Goal: Task Accomplishment & Management: Complete application form

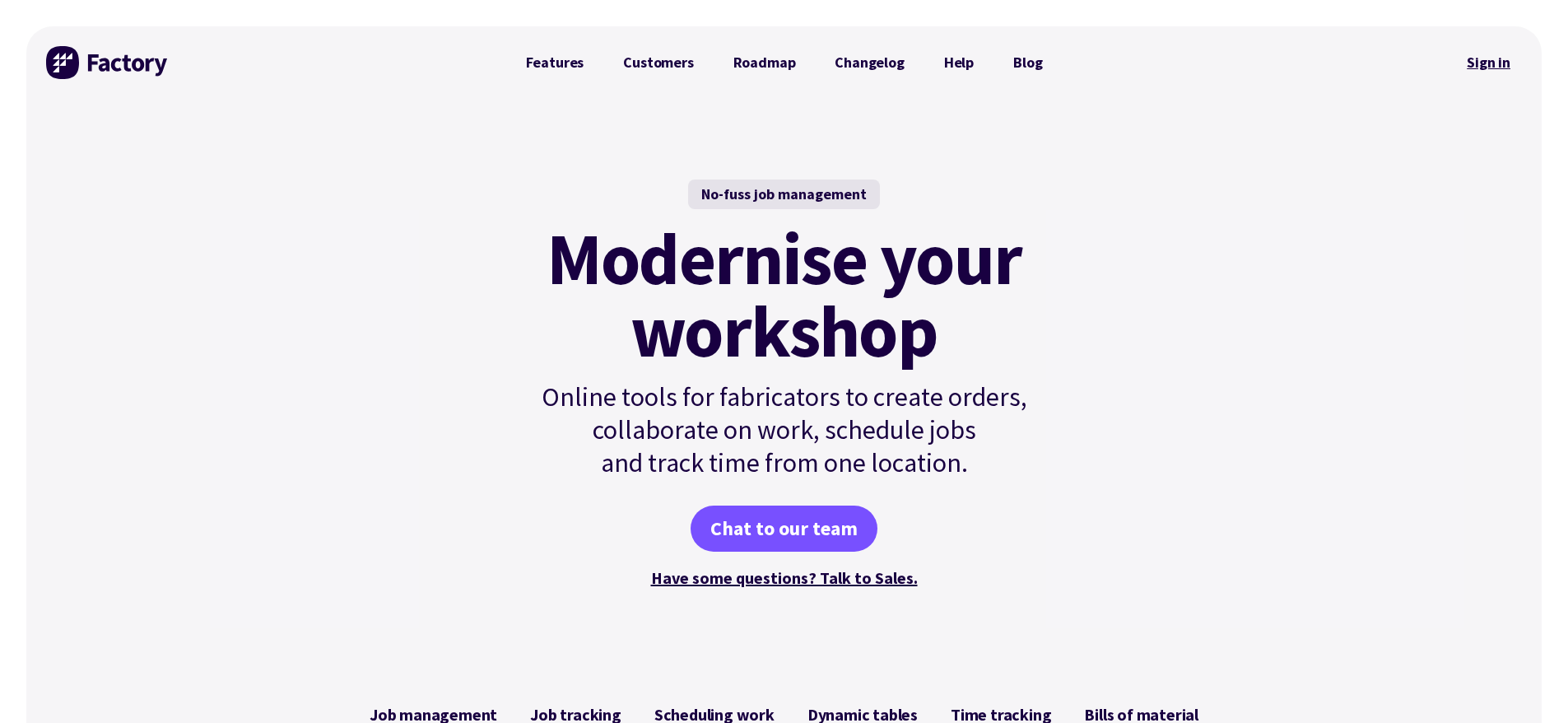
click at [1479, 65] on link "Sign in" at bounding box center [1488, 63] width 67 height 38
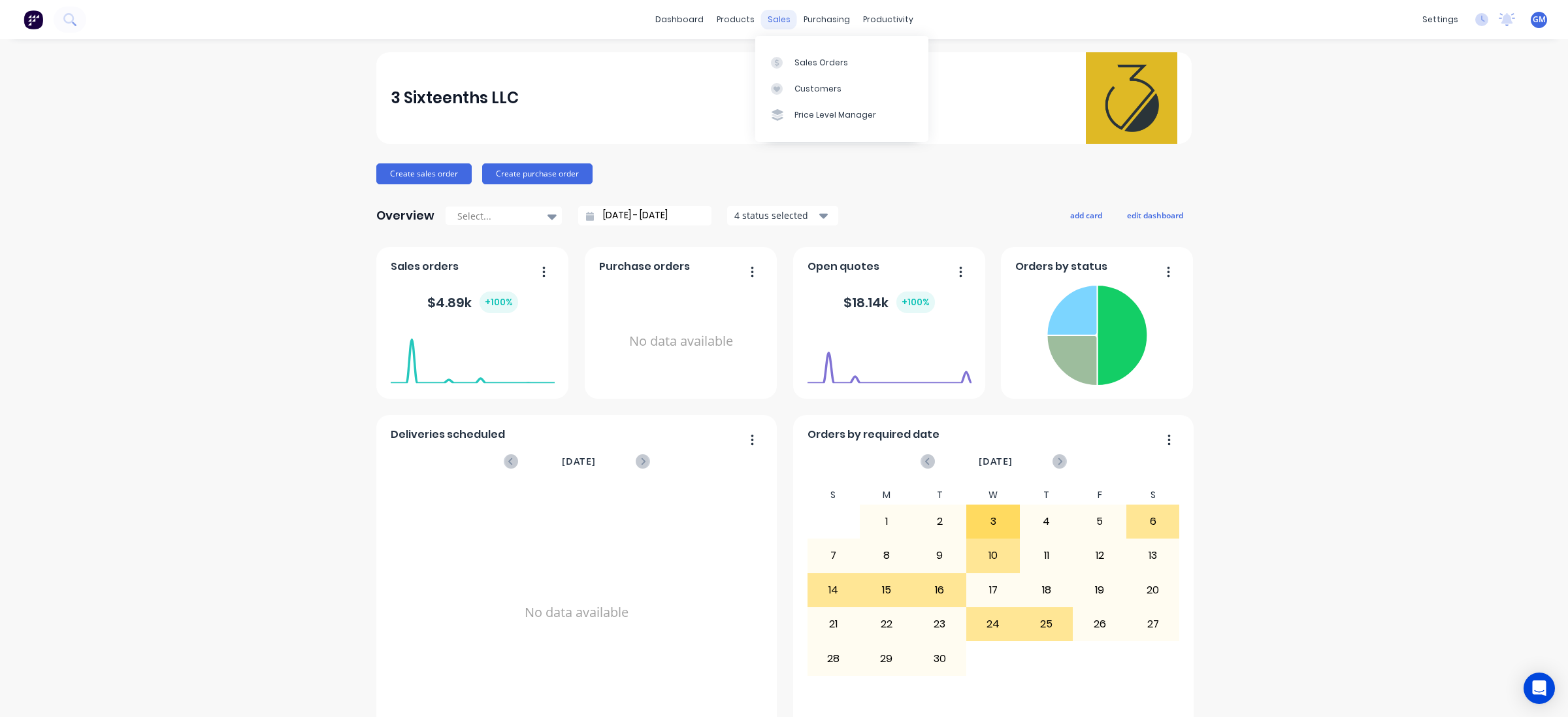
click at [778, 24] on div "sales" at bounding box center [779, 20] width 36 height 20
click at [808, 61] on div "Sales Orders" at bounding box center [821, 63] width 54 height 12
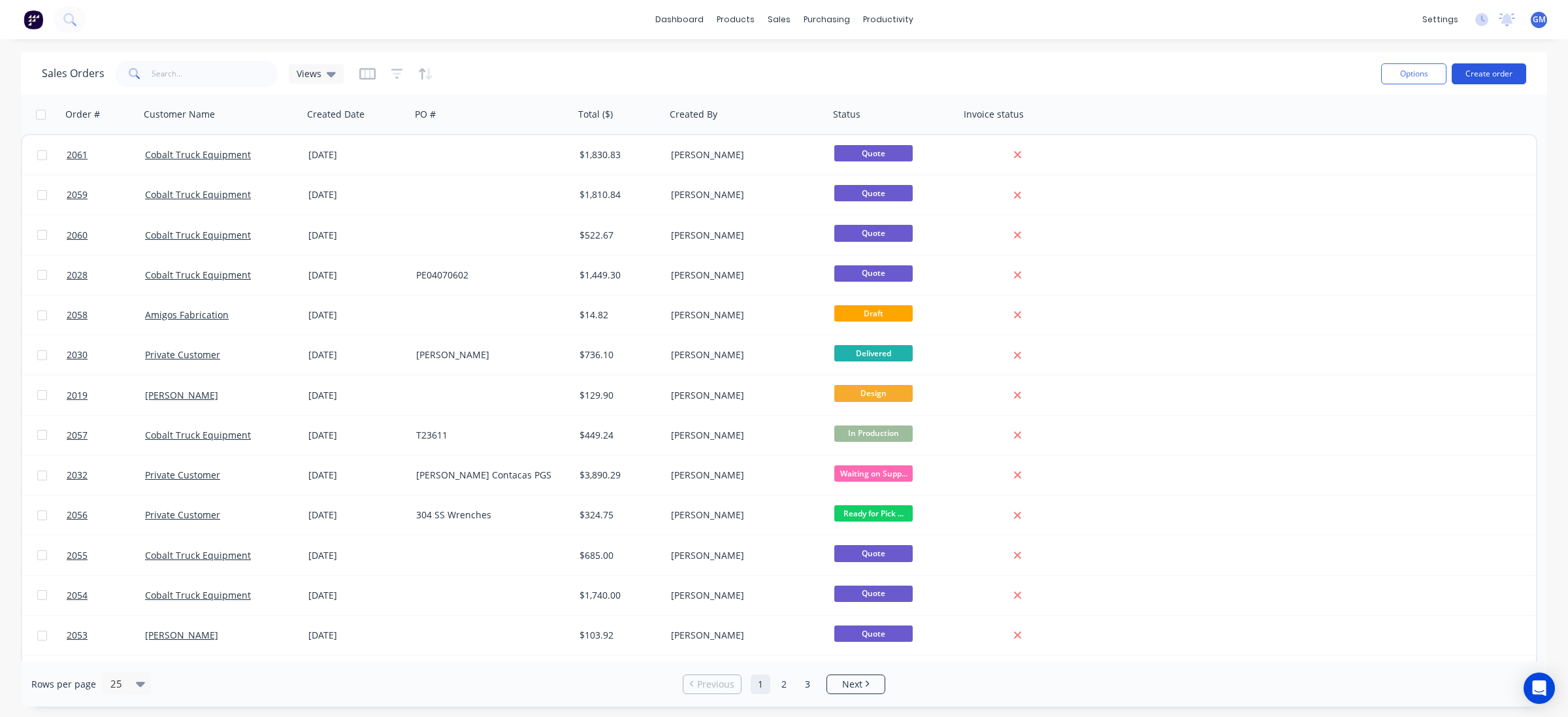
click at [1499, 72] on button "Create order" at bounding box center [1489, 74] width 74 height 21
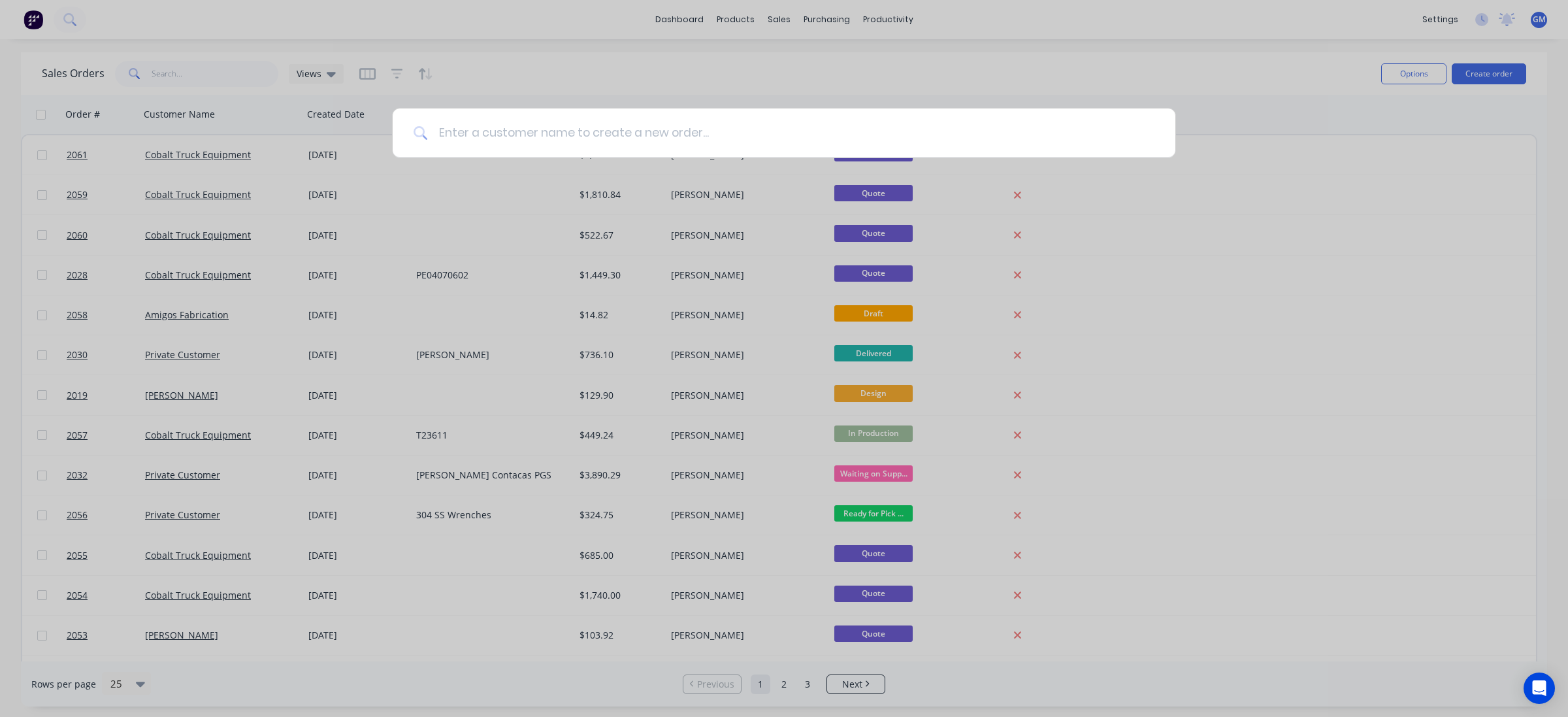
click at [600, 133] on input at bounding box center [791, 133] width 727 height 49
click at [505, 133] on input at bounding box center [791, 133] width 727 height 49
paste input "[PERSON_NAME]"
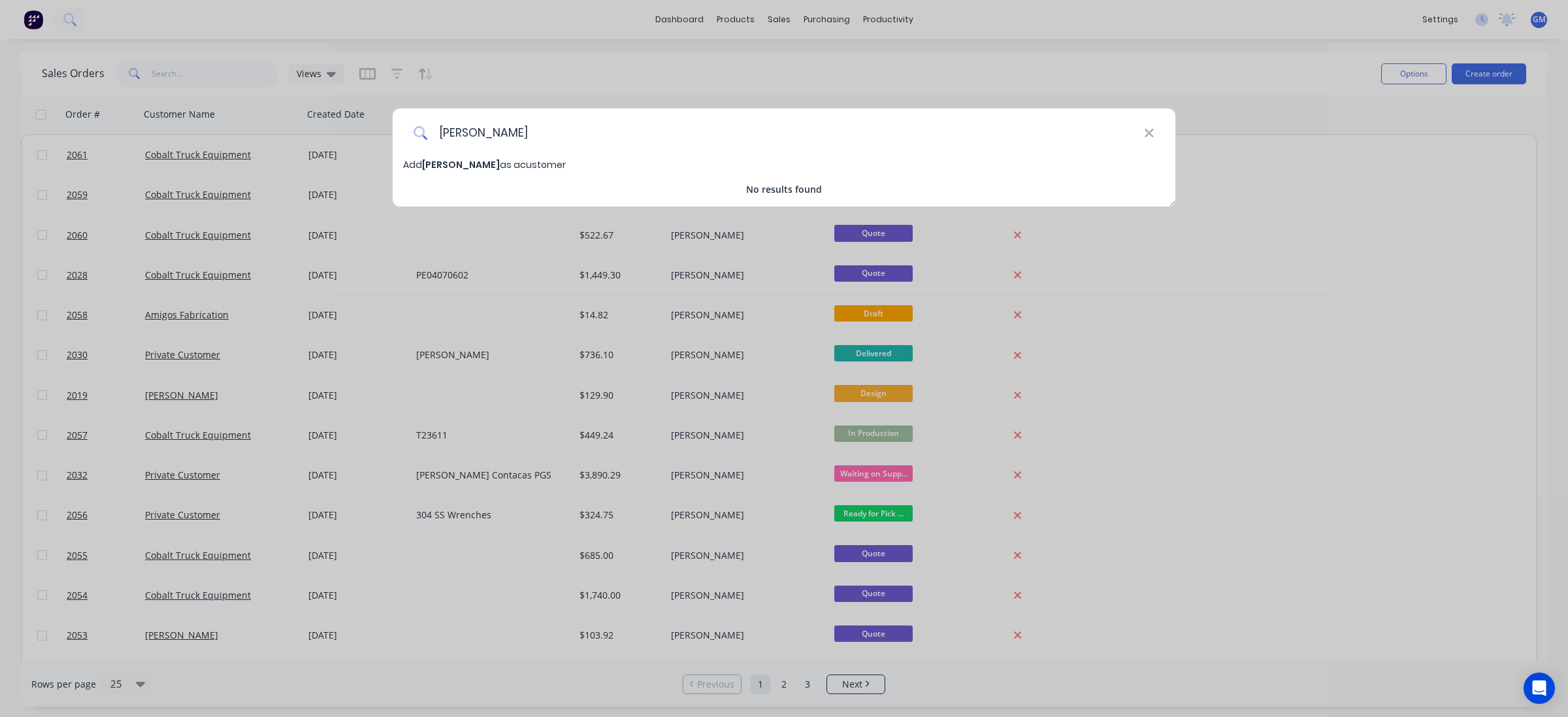
type input "[PERSON_NAME]"
click at [478, 165] on span "[PERSON_NAME]" at bounding box center [461, 165] width 78 height 13
select select "AU"
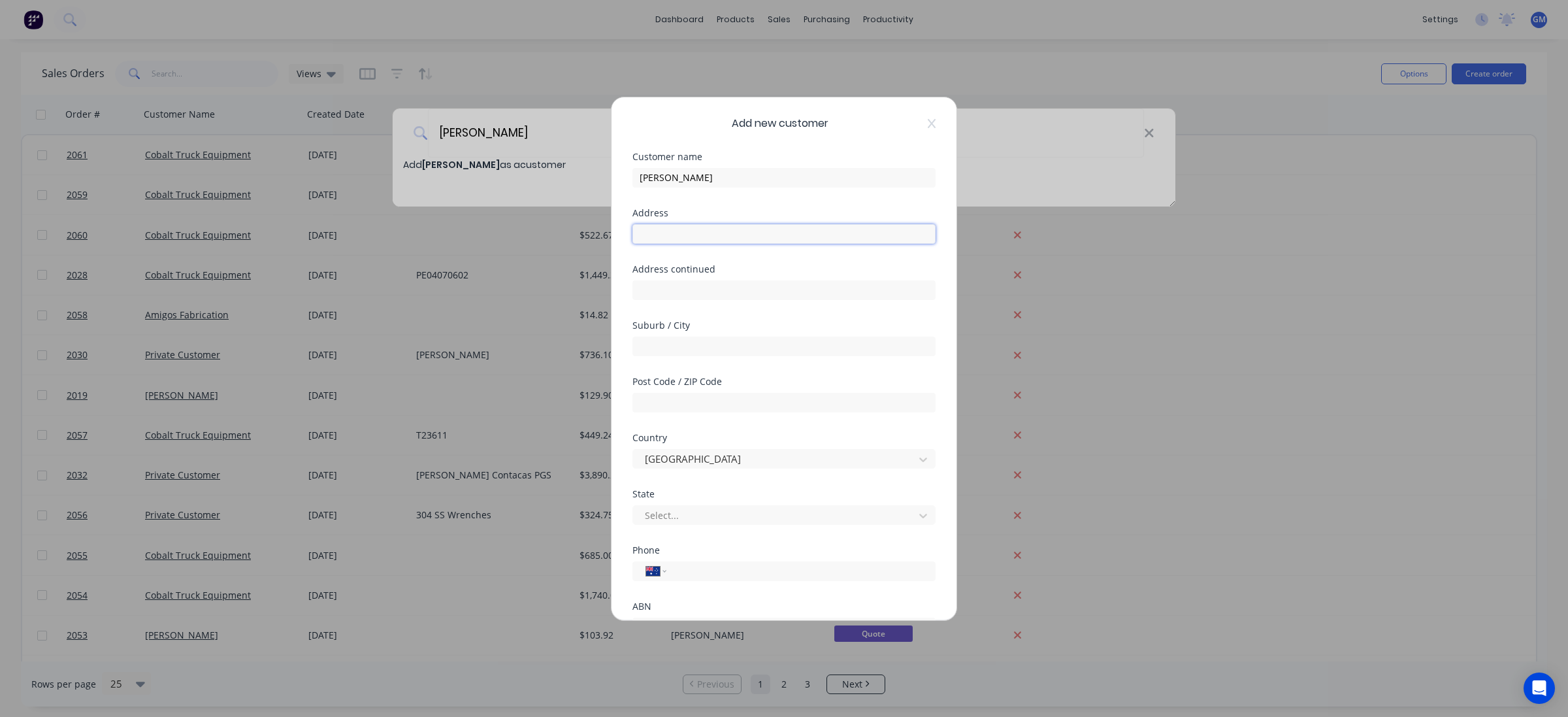
click at [750, 227] on input "text" at bounding box center [784, 234] width 303 height 20
click at [734, 235] on input "text" at bounding box center [784, 234] width 303 height 20
paste input "[DOMAIN_NAME][EMAIL_ADDRESS][DOMAIN_NAME]"
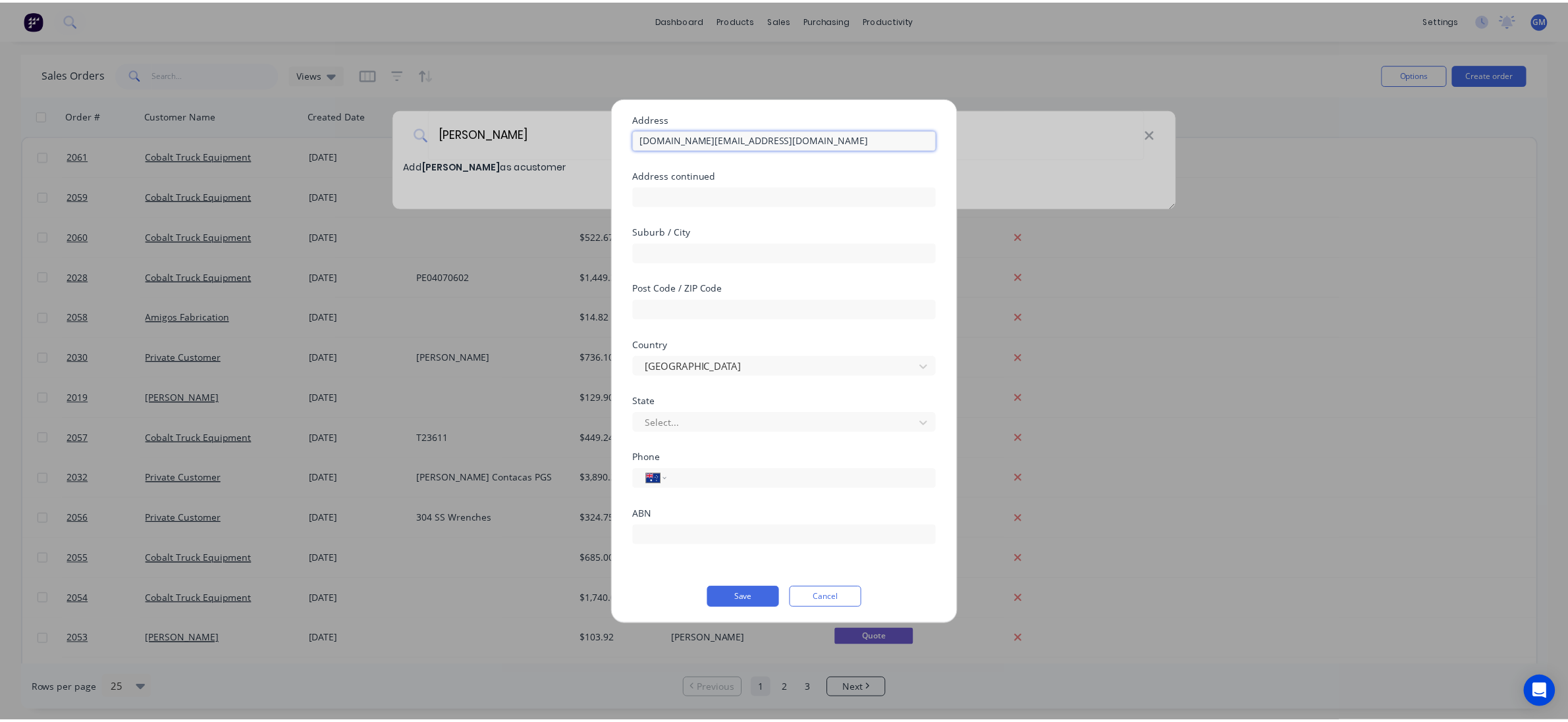
scroll to position [99, 0]
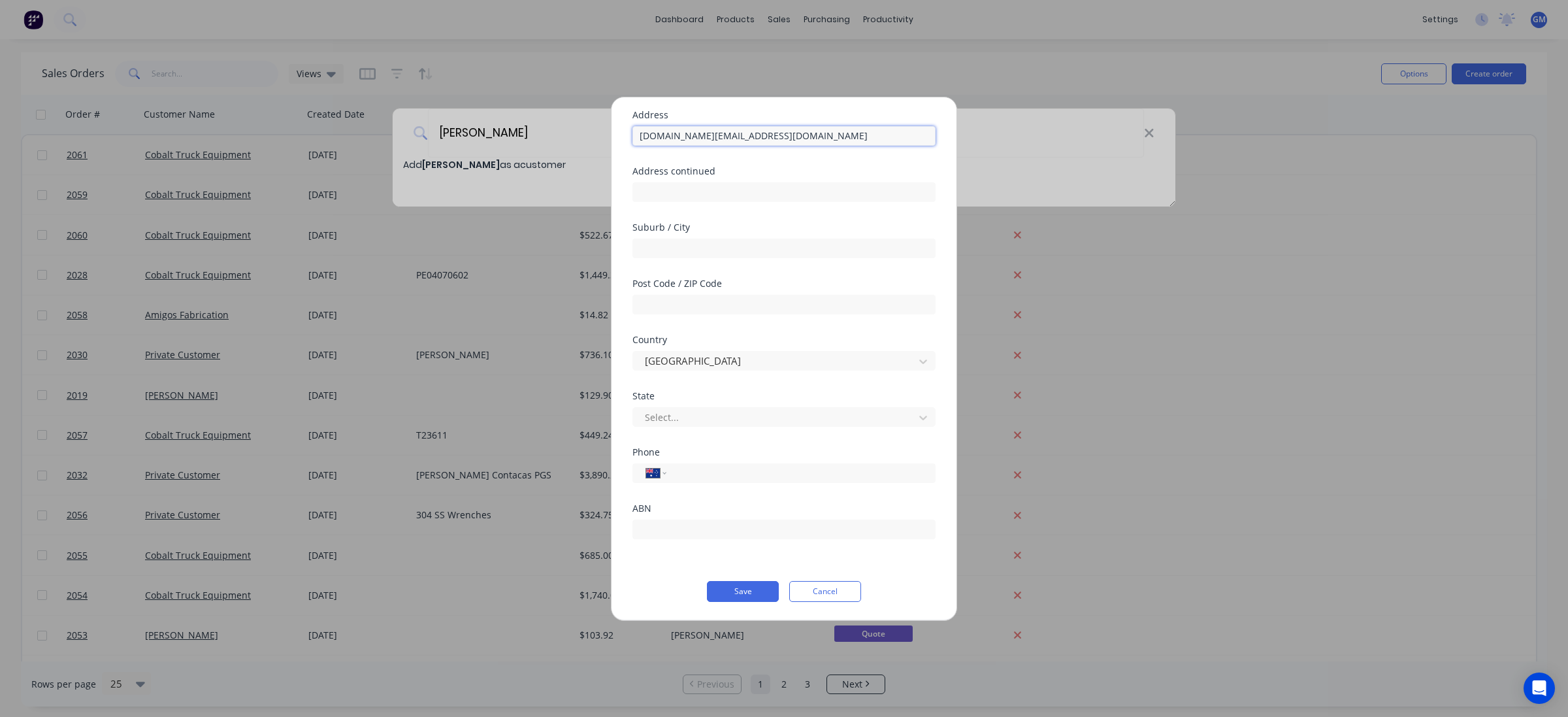
type input "[DOMAIN_NAME][EMAIL_ADDRESS][DOMAIN_NAME]"
click at [729, 469] on input "tel" at bounding box center [798, 473] width 246 height 15
paste input "4126080832"
type input "4126080832"
click at [662, 471] on select "International [GEOGRAPHIC_DATA] [GEOGRAPHIC_DATA] [GEOGRAPHIC_DATA] [GEOGRAPHIC…" at bounding box center [656, 473] width 20 height 18
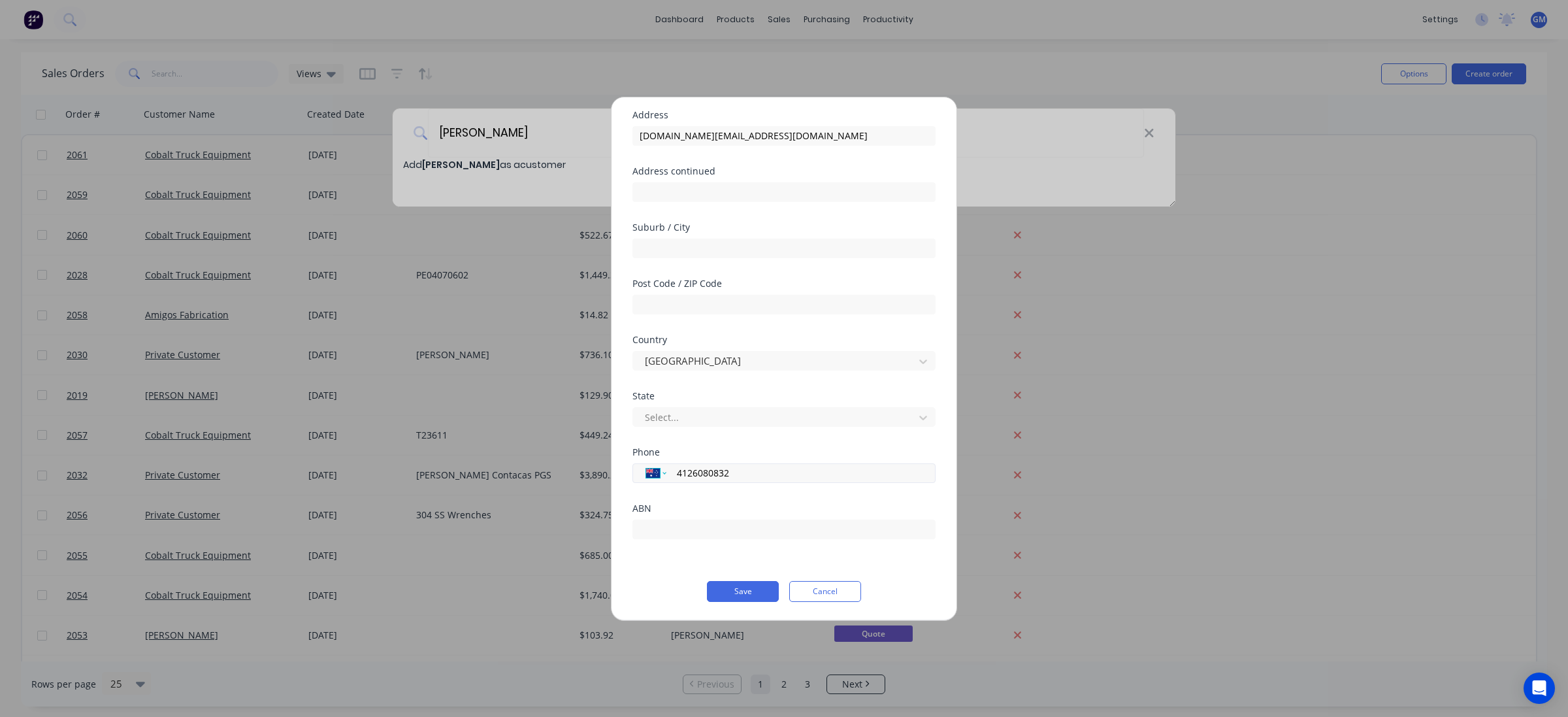
select select "US"
click at [646, 464] on select "International [GEOGRAPHIC_DATA] [GEOGRAPHIC_DATA] [GEOGRAPHIC_DATA] [GEOGRAPHIC…" at bounding box center [656, 473] width 20 height 18
type input "[PHONE_NUMBER]"
click at [749, 599] on button "Save" at bounding box center [743, 592] width 72 height 21
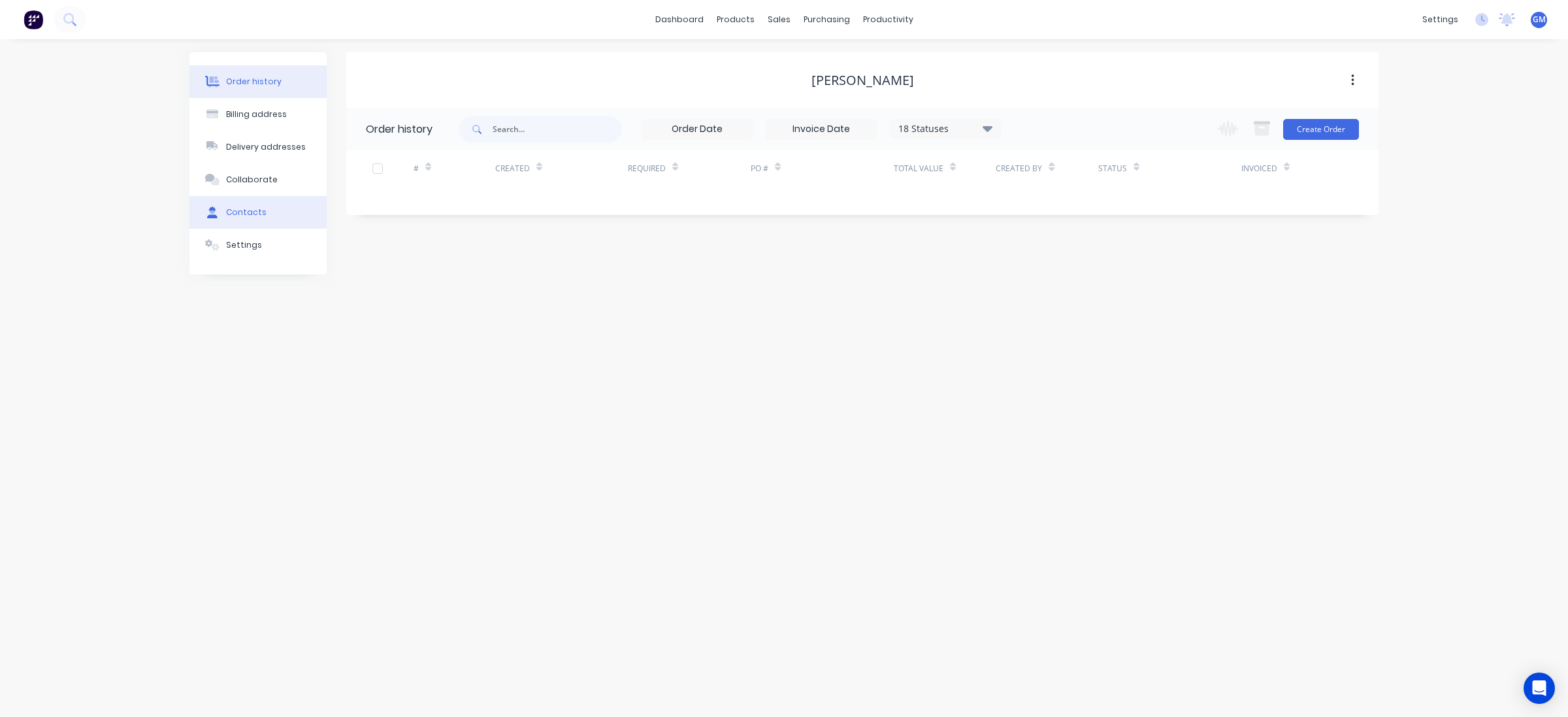
click at [257, 220] on button "Contacts" at bounding box center [258, 212] width 137 height 33
click at [1350, 124] on button "Add contact" at bounding box center [1338, 129] width 60 height 20
select select "AU"
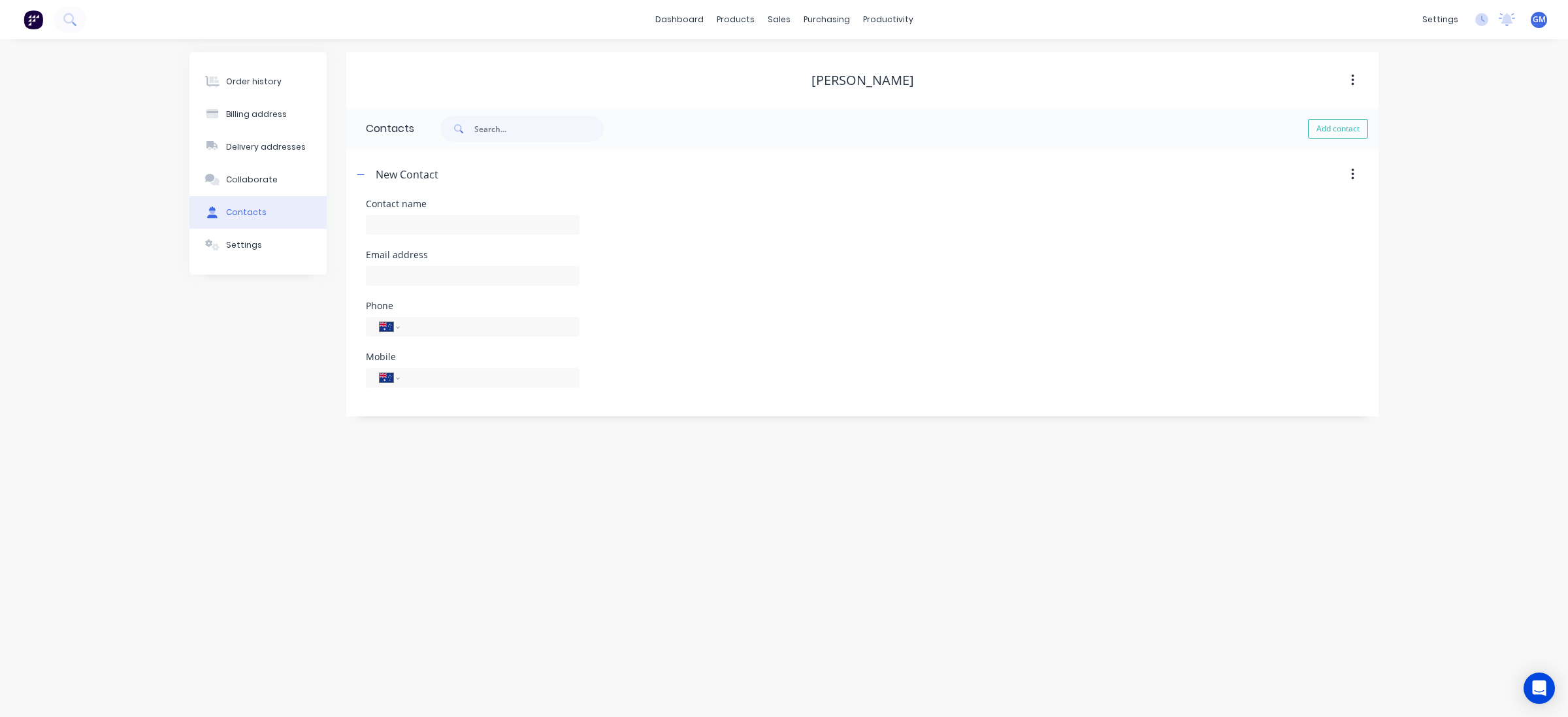
click at [415, 208] on div "Contact name" at bounding box center [472, 204] width 214 height 9
click at [429, 223] on input "text" at bounding box center [472, 225] width 214 height 20
type input "[PERSON_NAME]"
click at [500, 279] on input "text" at bounding box center [472, 276] width 214 height 20
select select "AU"
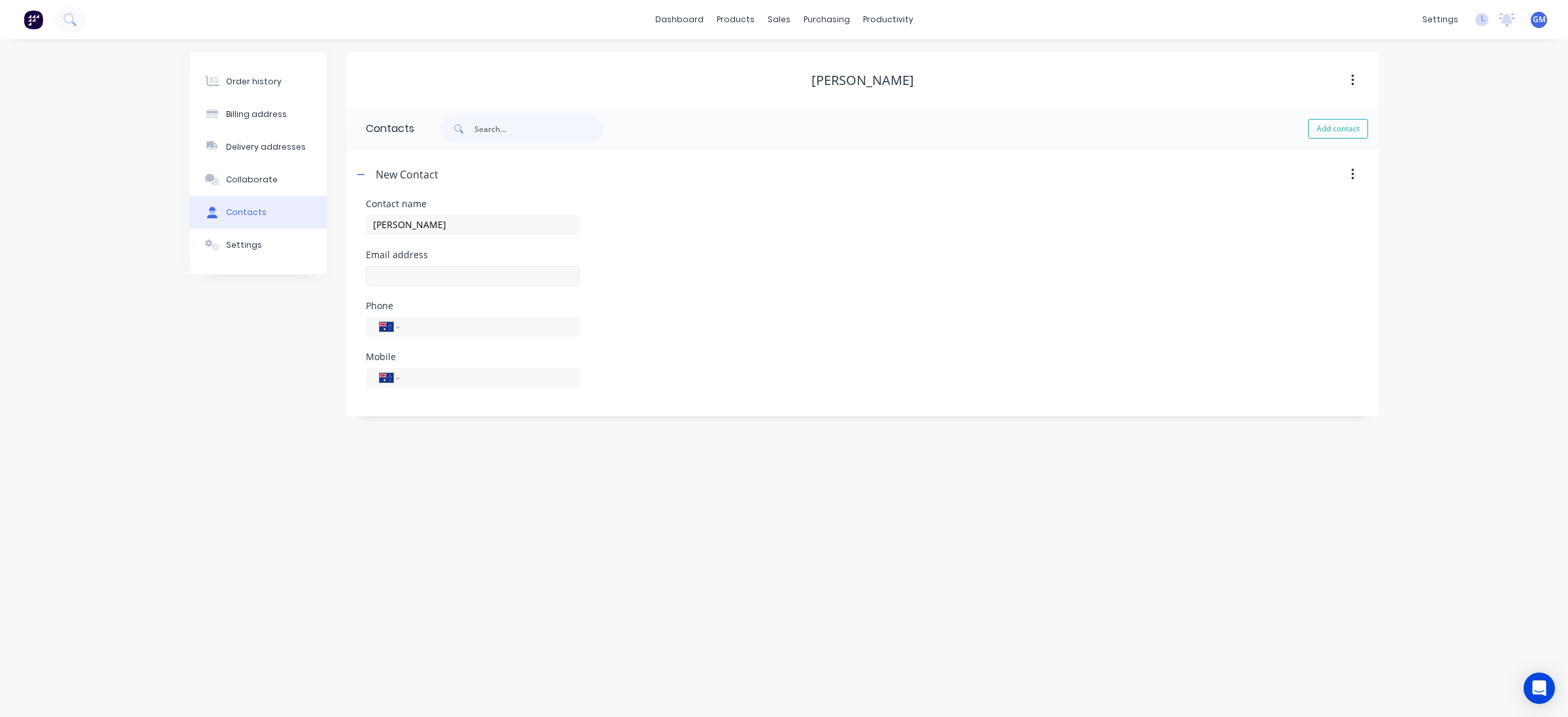
select select "AU"
click at [500, 278] on input "text" at bounding box center [472, 276] width 214 height 20
paste input "[PHONE_NUMBER]"
type input "[PHONE_NUMBER]"
click at [660, 273] on div "Email address [PHONE_NUMBER] email must be a valid email" at bounding box center [862, 280] width 993 height 61
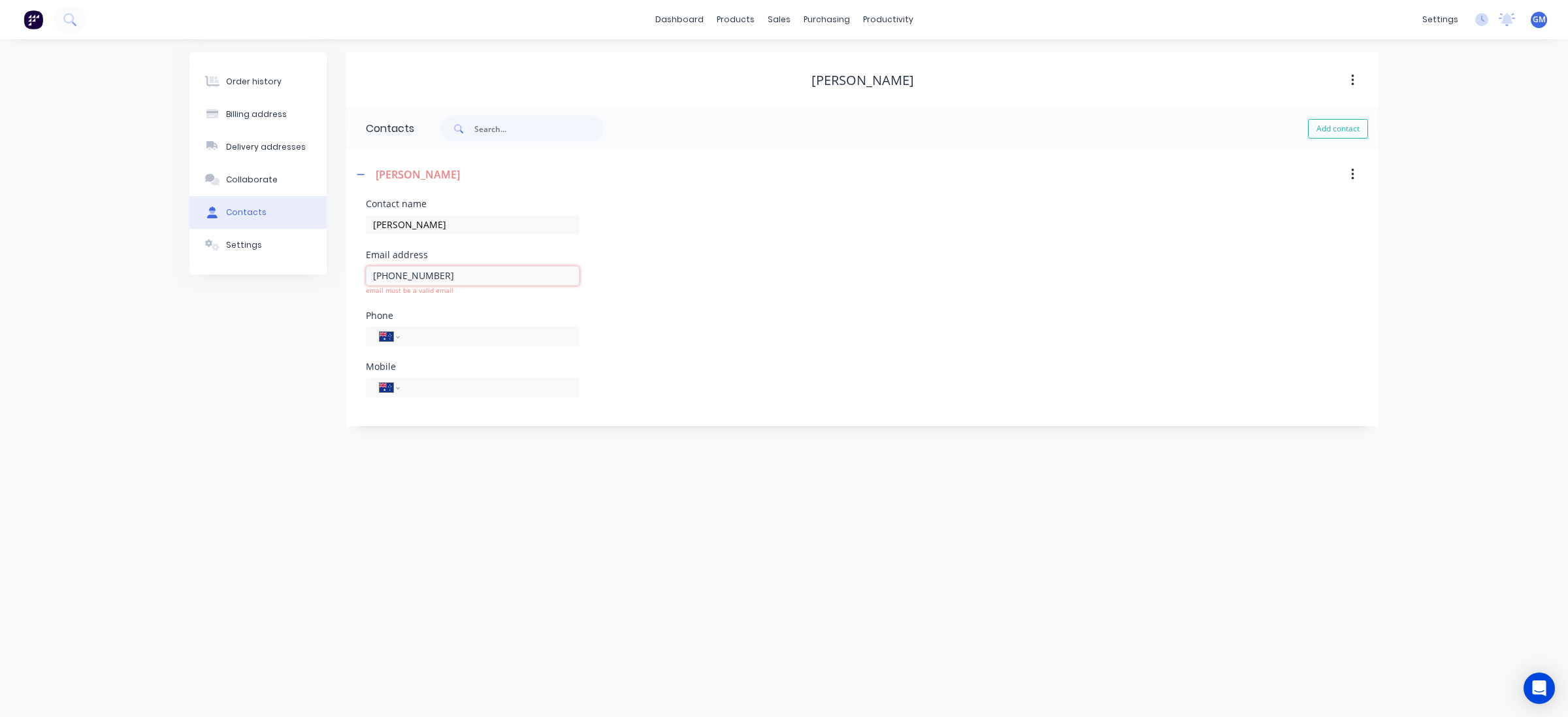
drag, startPoint x: 414, startPoint y: 273, endPoint x: 327, endPoint y: 259, distance: 88.1
click at [316, 258] on div "Order history Billing address Delivery addresses Collaborate Contacts Settings …" at bounding box center [784, 239] width 1189 height 374
click at [453, 324] on div "International [GEOGRAPHIC_DATA] [GEOGRAPHIC_DATA] [GEOGRAPHIC_DATA] [GEOGRAPHIC…" at bounding box center [472, 333] width 214 height 39
click at [453, 328] on input "tel" at bounding box center [487, 326] width 157 height 15
paste input "4126080832"
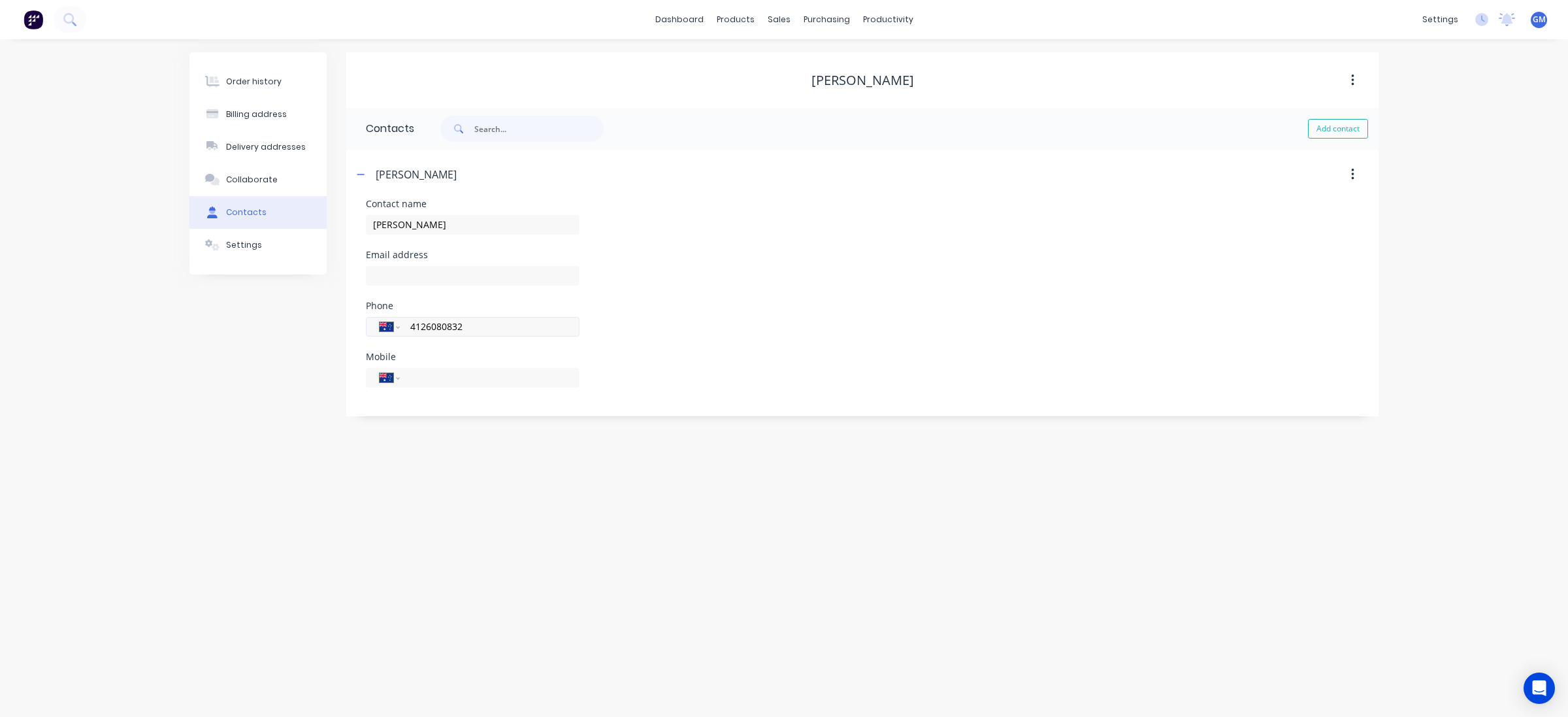
type input "4126080832"
click at [392, 324] on select "International [GEOGRAPHIC_DATA] [GEOGRAPHIC_DATA] [GEOGRAPHIC_DATA] [GEOGRAPHIC…" at bounding box center [389, 327] width 20 height 18
select select "US"
click at [380, 318] on select "International [GEOGRAPHIC_DATA] [GEOGRAPHIC_DATA] [GEOGRAPHIC_DATA] [GEOGRAPHIC…" at bounding box center [389, 327] width 20 height 18
type input "[PHONE_NUMBER]"
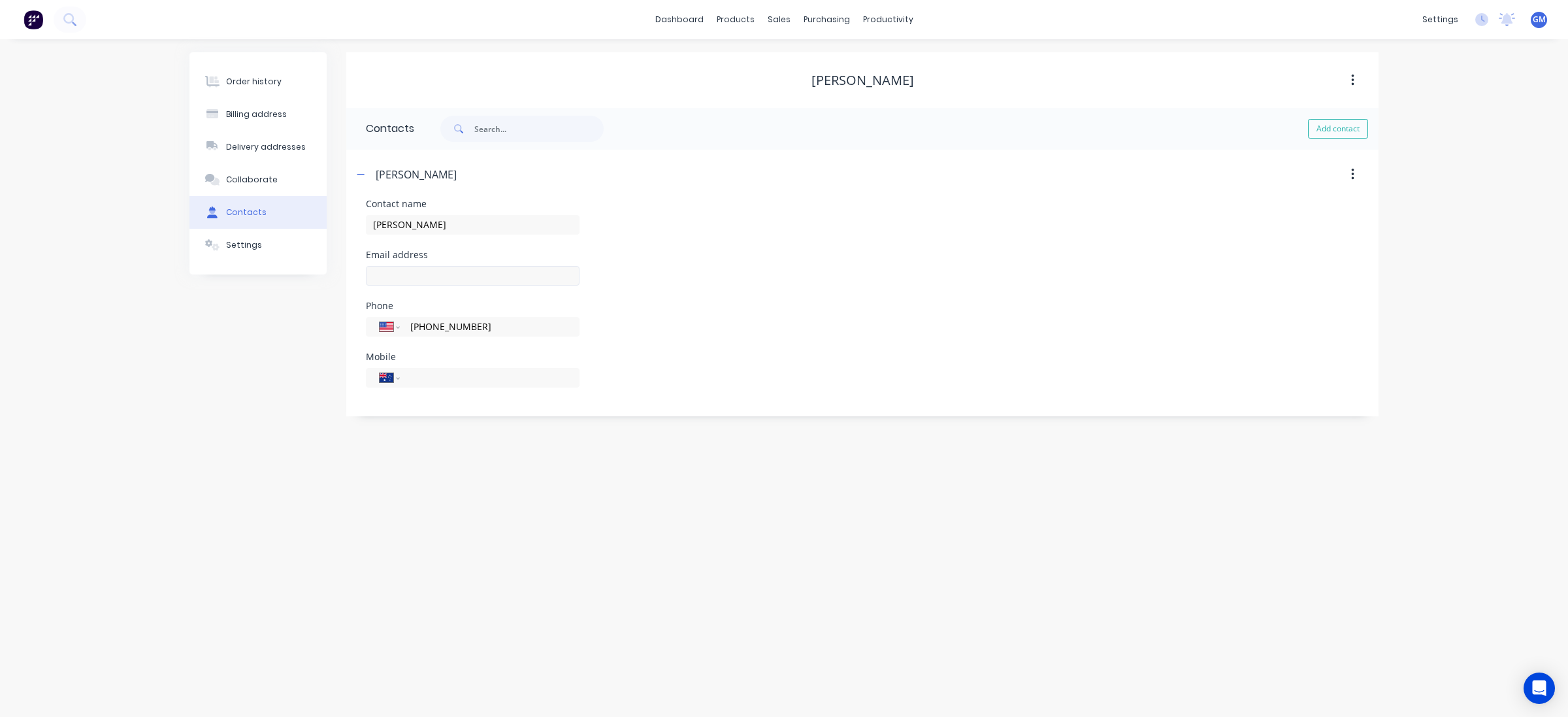
drag, startPoint x: 455, startPoint y: 292, endPoint x: 494, endPoint y: 280, distance: 40.8
click at [459, 290] on div at bounding box center [472, 282] width 214 height 39
click at [494, 280] on input "text" at bounding box center [472, 276] width 214 height 20
paste input "[DOMAIN_NAME][EMAIL_ADDRESS][DOMAIN_NAME]"
type input "[DOMAIN_NAME][EMAIL_ADDRESS][DOMAIN_NAME]"
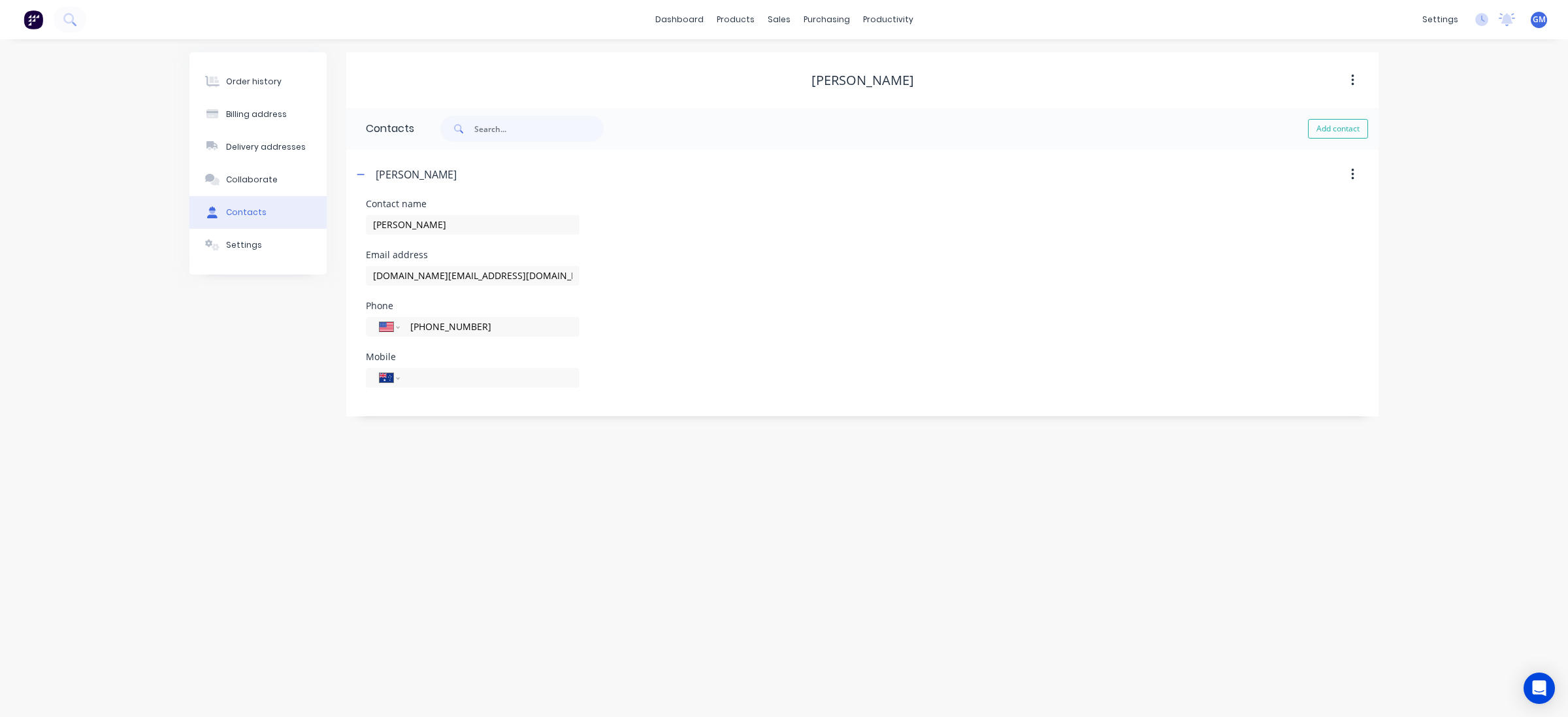
drag, startPoint x: 853, startPoint y: 288, endPoint x: 890, endPoint y: 288, distance: 37.0
click at [856, 288] on div "Email address [DOMAIN_NAME][EMAIL_ADDRESS][DOMAIN_NAME]" at bounding box center [862, 276] width 993 height 51
click at [1338, 129] on button "Add contact" at bounding box center [1338, 129] width 60 height 20
select select "AU"
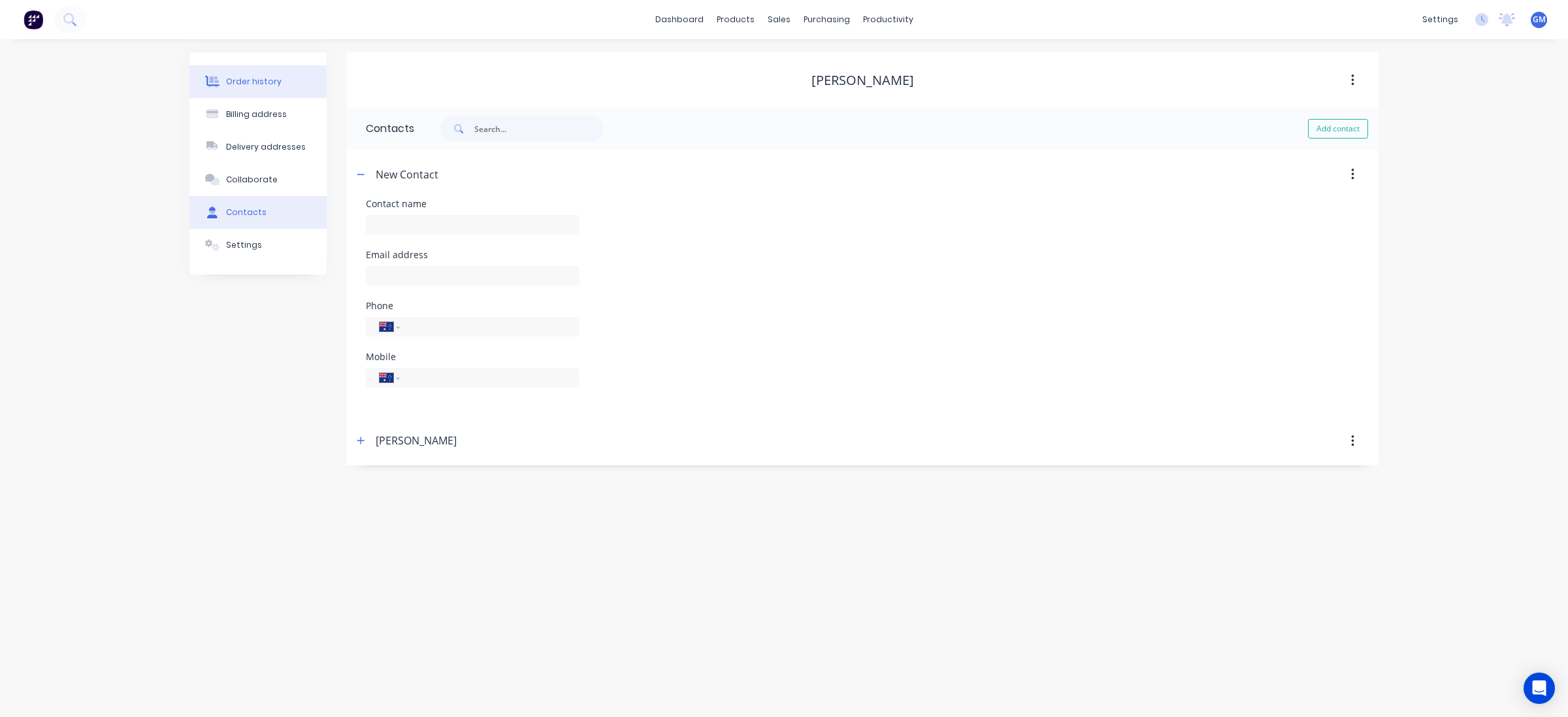
click at [236, 67] on button "Order history" at bounding box center [258, 82] width 137 height 33
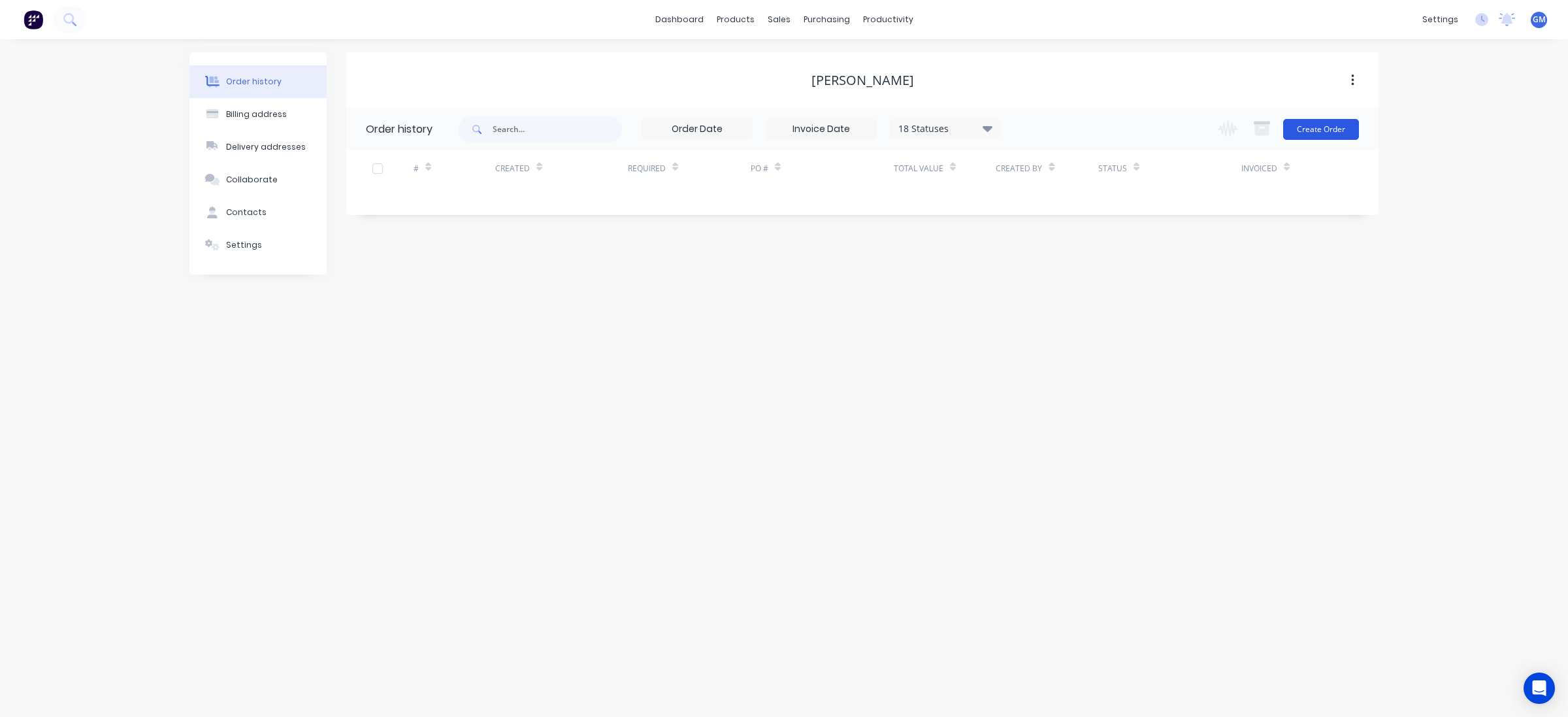
click at [1348, 122] on button "Create Order" at bounding box center [1321, 129] width 76 height 21
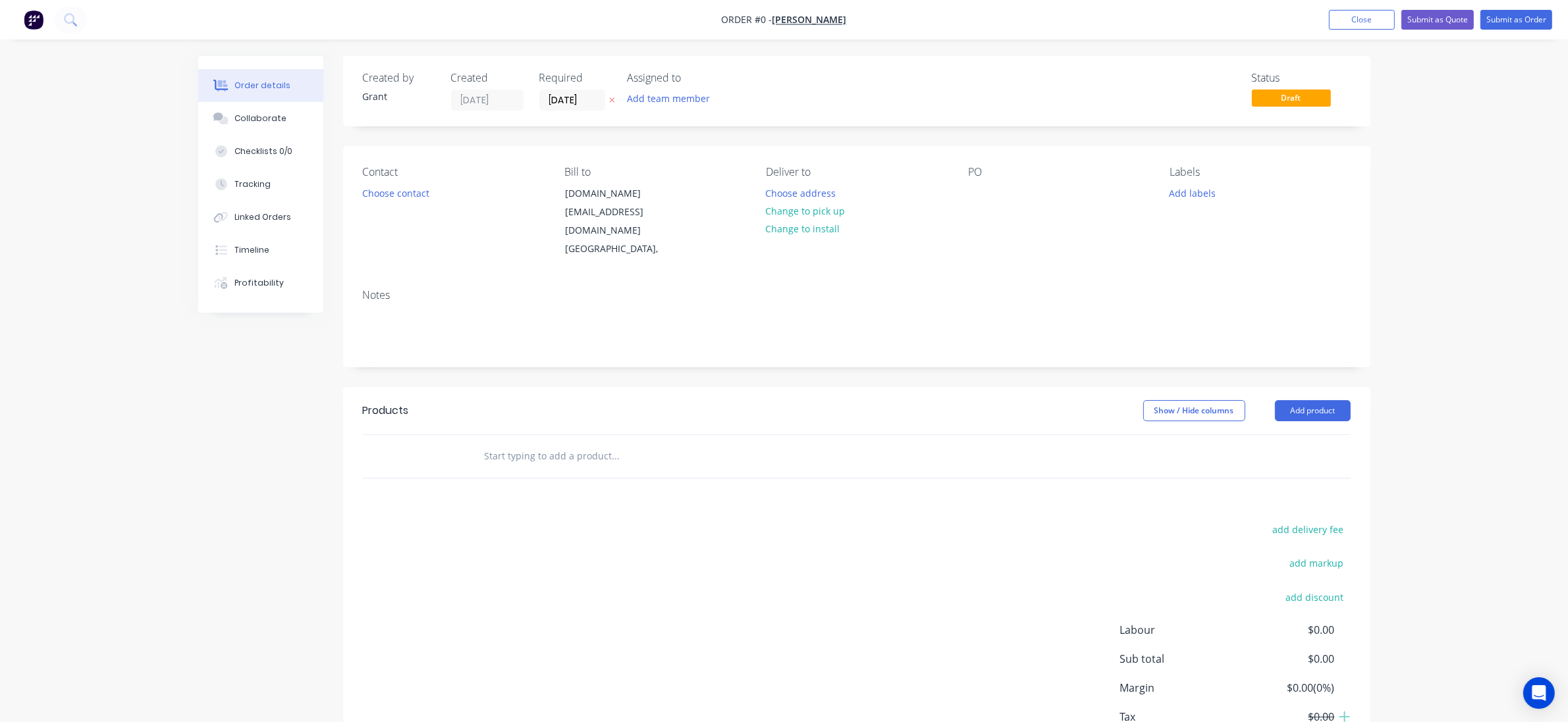
click at [522, 443] on input "text" at bounding box center [616, 456] width 263 height 26
type input "cross [PERSON_NAME]"
click at [700, 542] on div "add delivery fee add markup add discount Labour $0.00 Sub total $0.00 Margin $0…" at bounding box center [857, 648] width 988 height 254
click at [637, 443] on input "cross [PERSON_NAME]" at bounding box center [616, 456] width 263 height 26
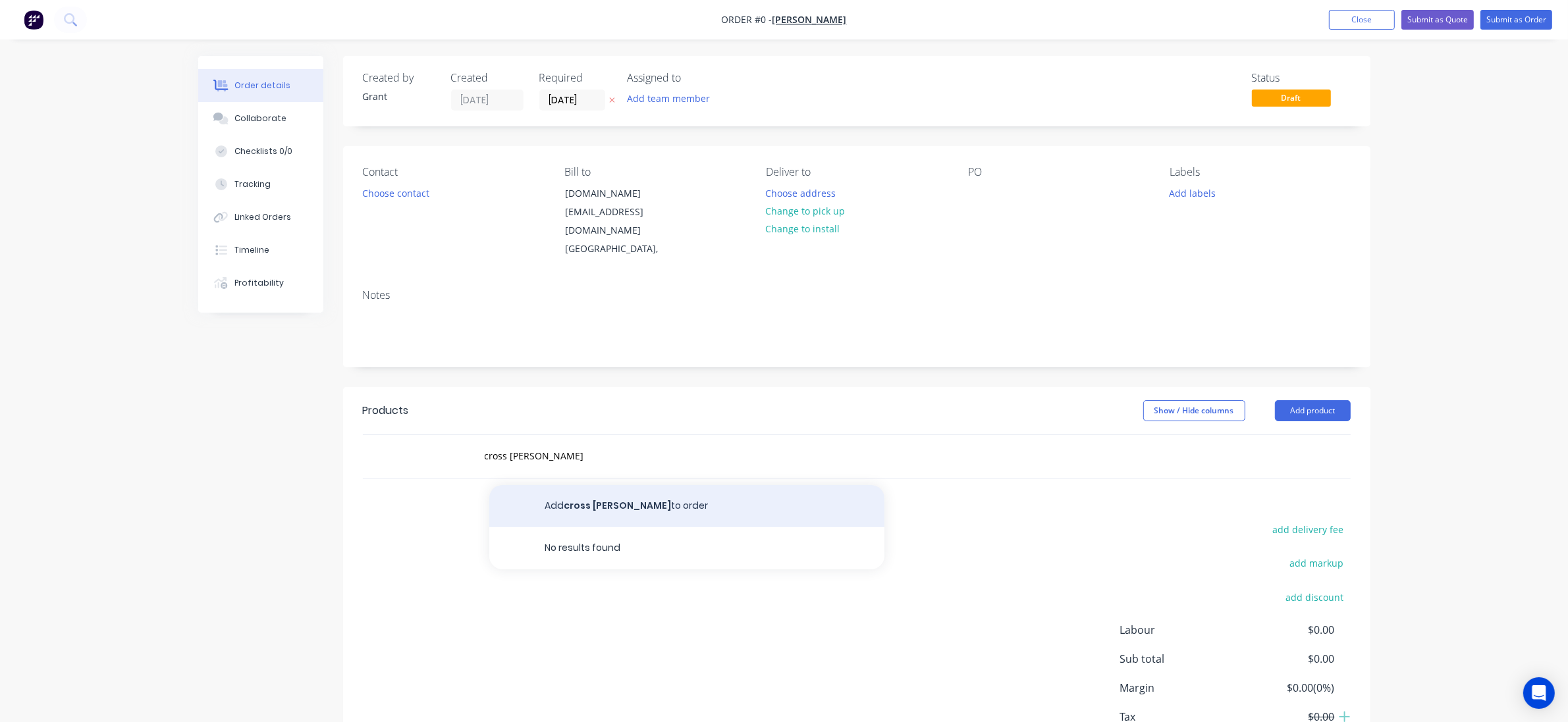
click at [668, 485] on button "Add cross [PERSON_NAME] to order" at bounding box center [687, 506] width 395 height 42
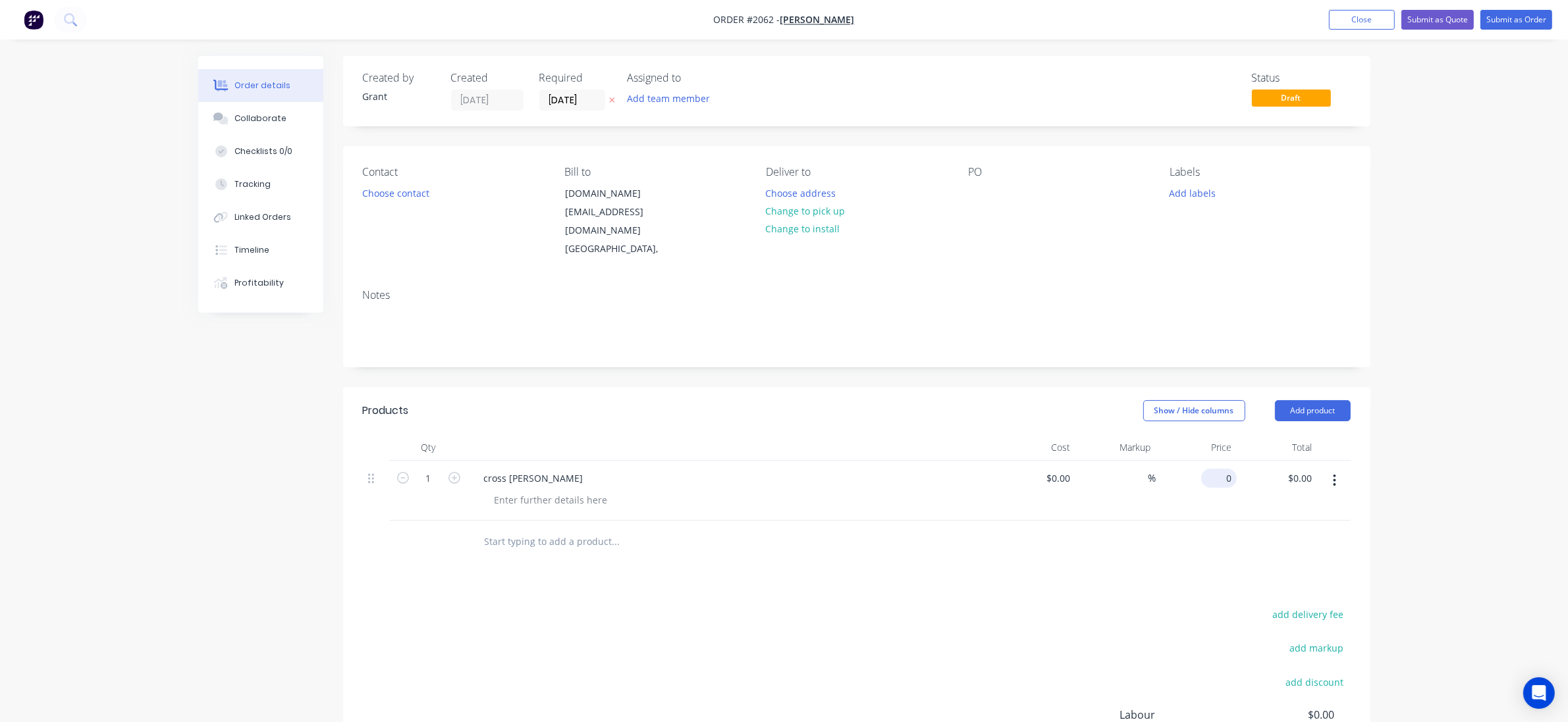
click at [1213, 461] on div "0 $0.00" at bounding box center [1197, 490] width 81 height 60
click at [1213, 461] on div "$0.00 0" at bounding box center [1197, 490] width 81 height 60
click at [1216, 461] on div "0 0" at bounding box center [1197, 490] width 81 height 60
click at [1216, 461] on div "$0.00 0" at bounding box center [1197, 490] width 81 height 60
type input "0"
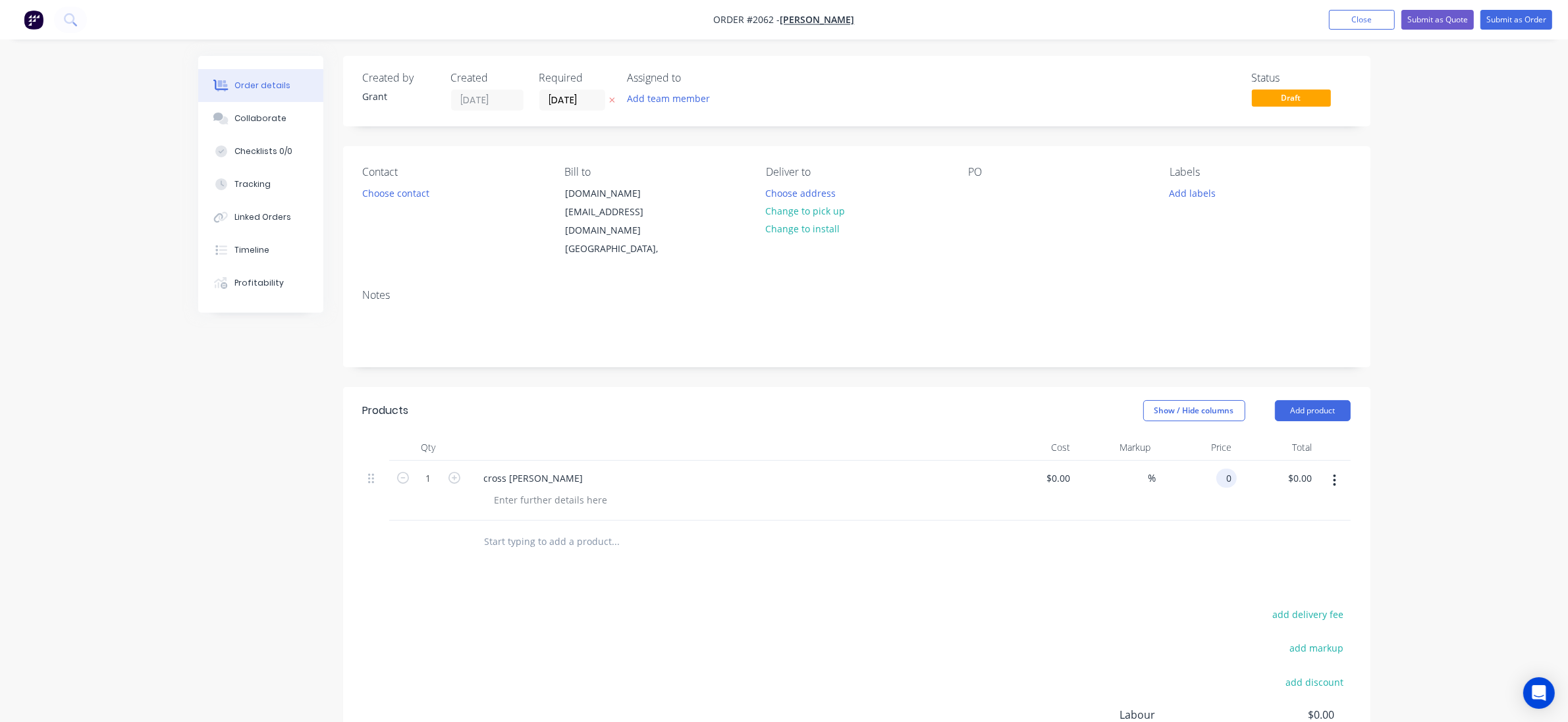
click at [1216, 461] on div "0 0" at bounding box center [1197, 490] width 81 height 60
type input "$0.00"
click at [1068, 469] on input at bounding box center [1060, 478] width 30 height 19
type input "$12.00"
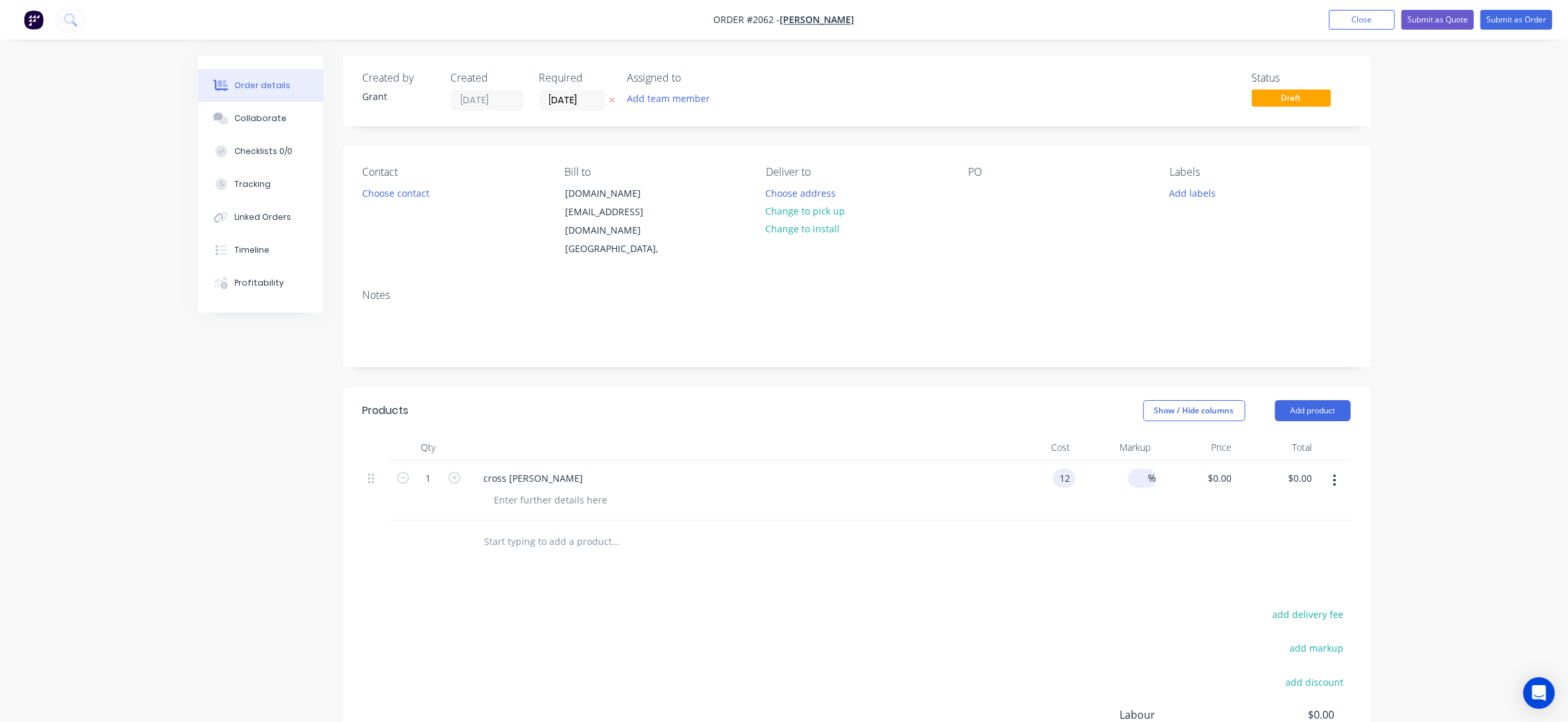
type input "$12.00"
click at [1147, 469] on input at bounding box center [1141, 478] width 15 height 19
type input "100"
type input "$24.00"
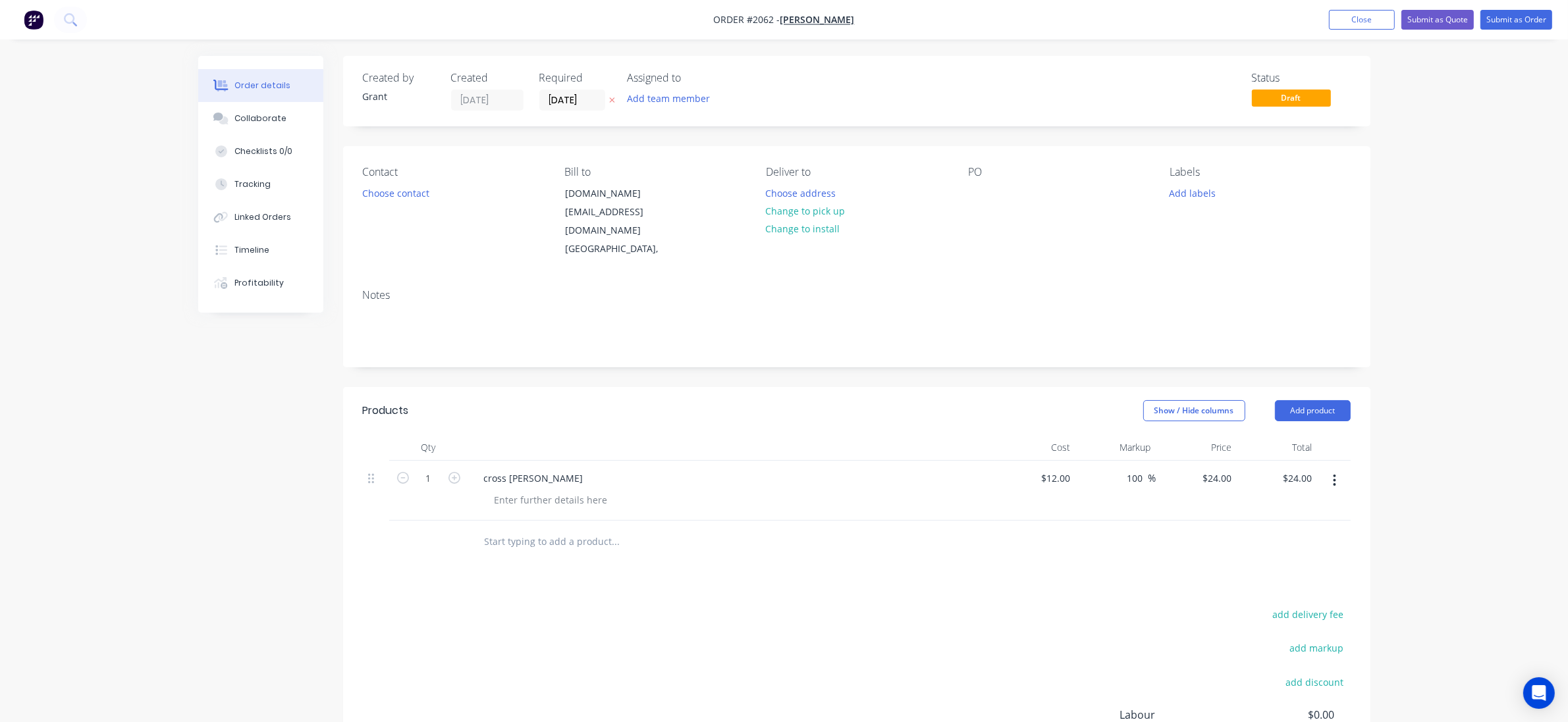
click at [1144, 480] on div "100 100 %" at bounding box center [1116, 490] width 81 height 60
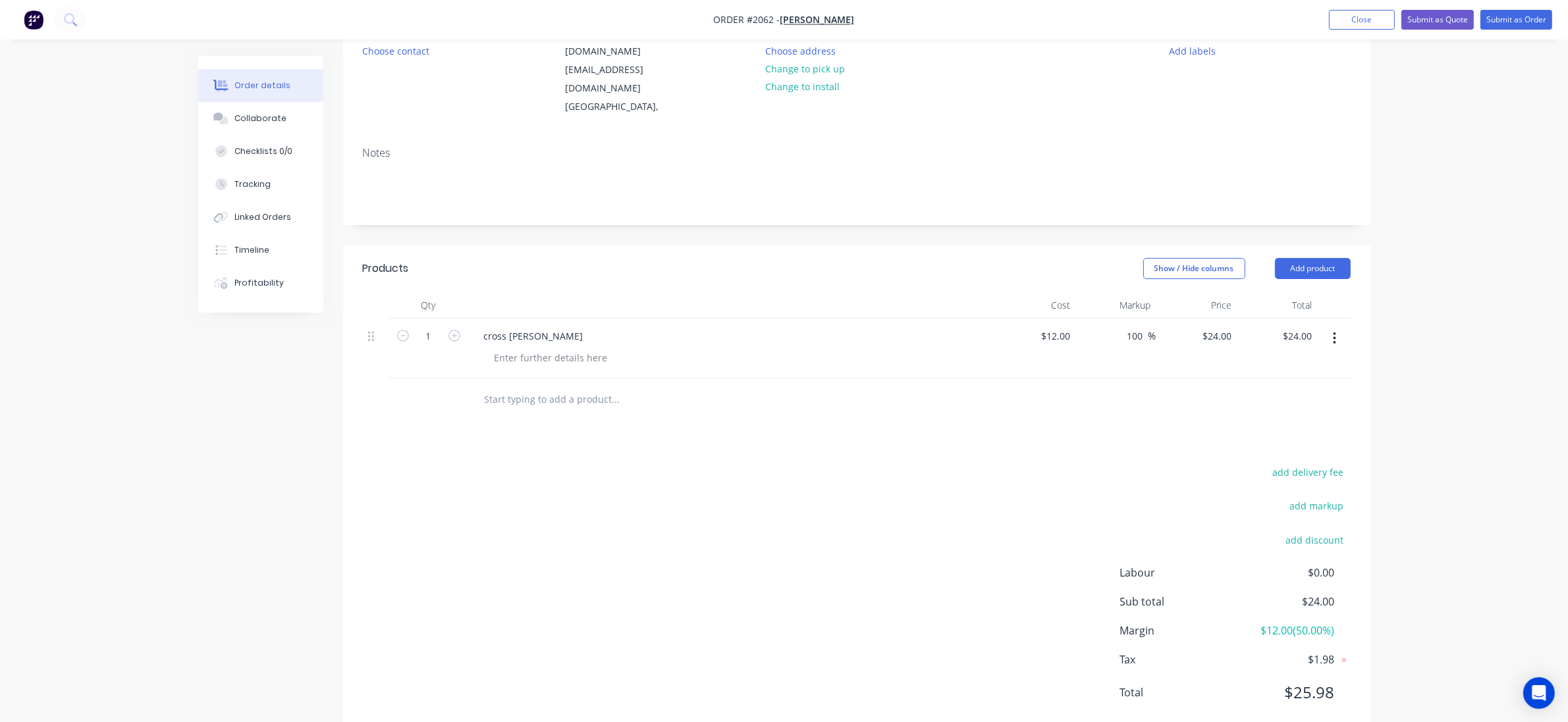
scroll to position [143, 0]
click at [1146, 325] on input "100" at bounding box center [1137, 334] width 22 height 19
type input "1000"
type input "$132.00"
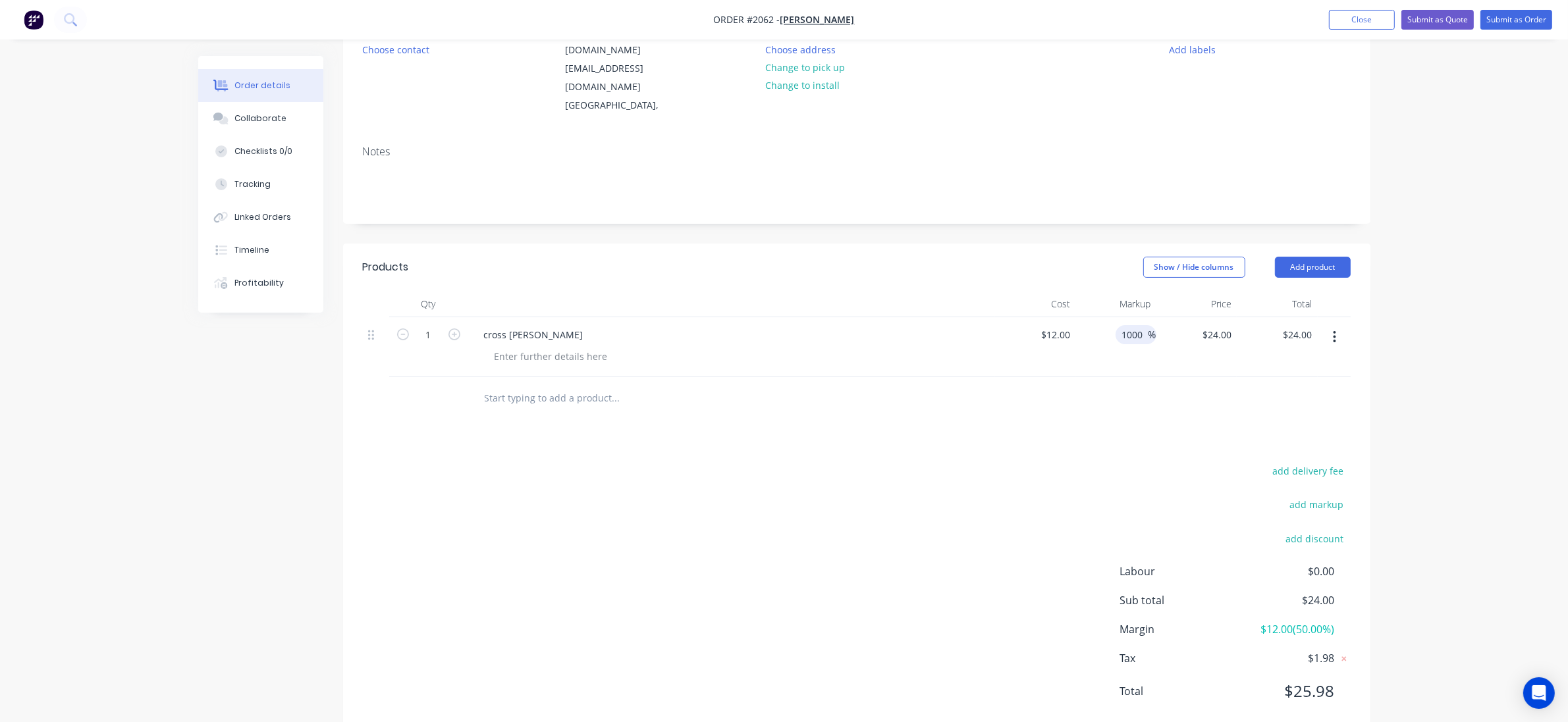
type input "$132.00"
click at [1149, 377] on div at bounding box center [857, 398] width 988 height 43
click at [1340, 652] on icon at bounding box center [1344, 659] width 13 height 13
click at [1069, 325] on input "12" at bounding box center [1058, 334] width 36 height 19
type input "$62.50"
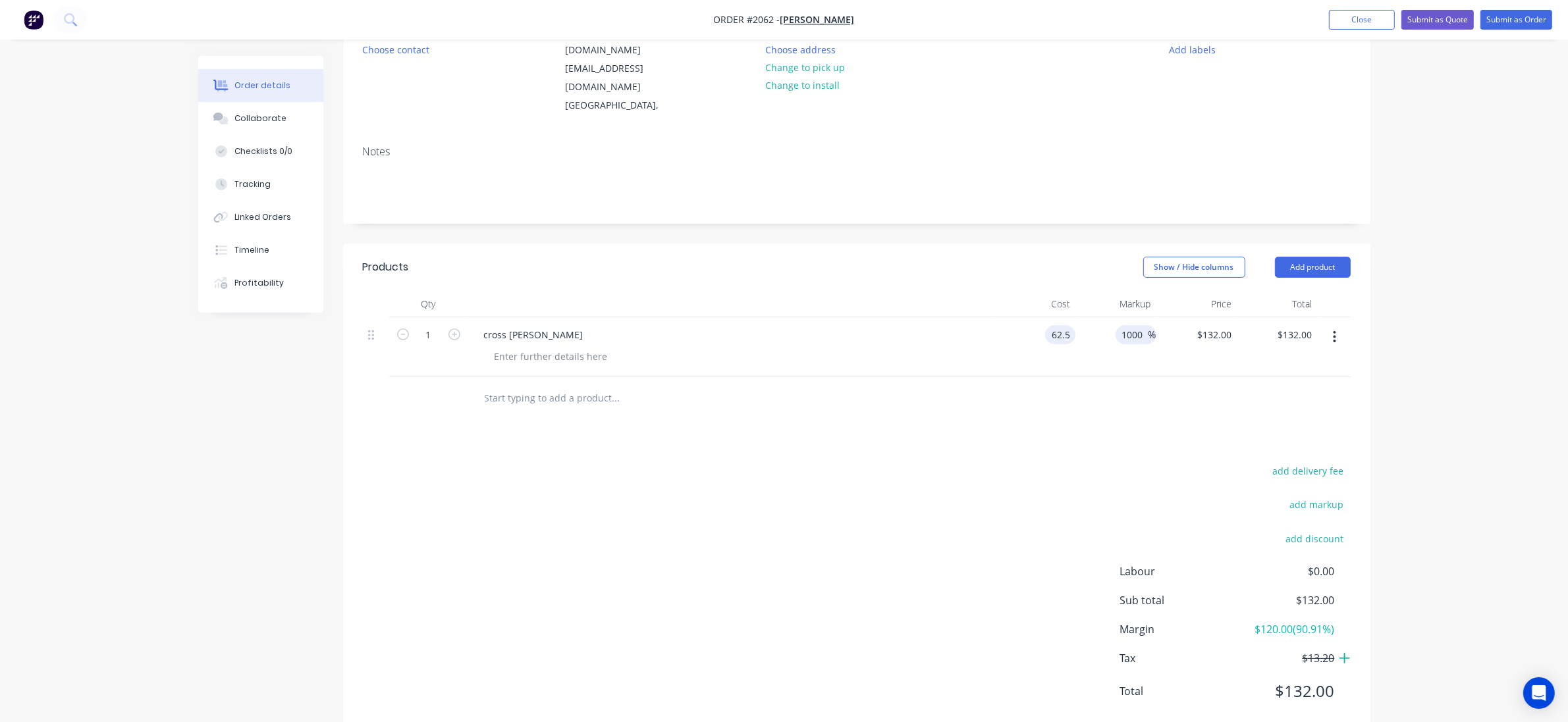
type input "$687.50"
click at [1141, 325] on input "1000" at bounding box center [1135, 334] width 28 height 19
type input "1"
type input "100"
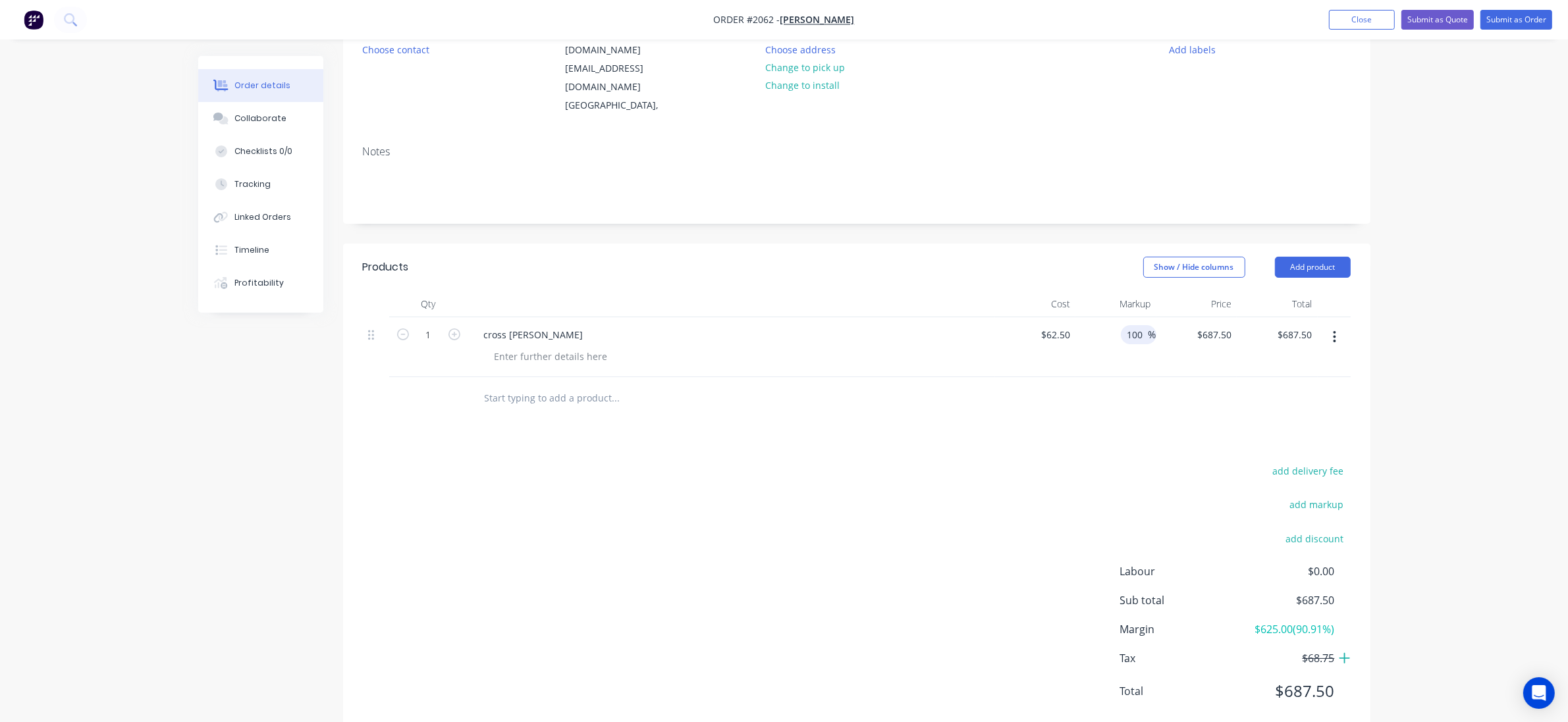
type input "$125.00"
click at [1182, 342] on div "$125.00 $125.00" at bounding box center [1197, 347] width 81 height 60
click at [452, 328] on icon "button" at bounding box center [454, 334] width 12 height 12
type input "2"
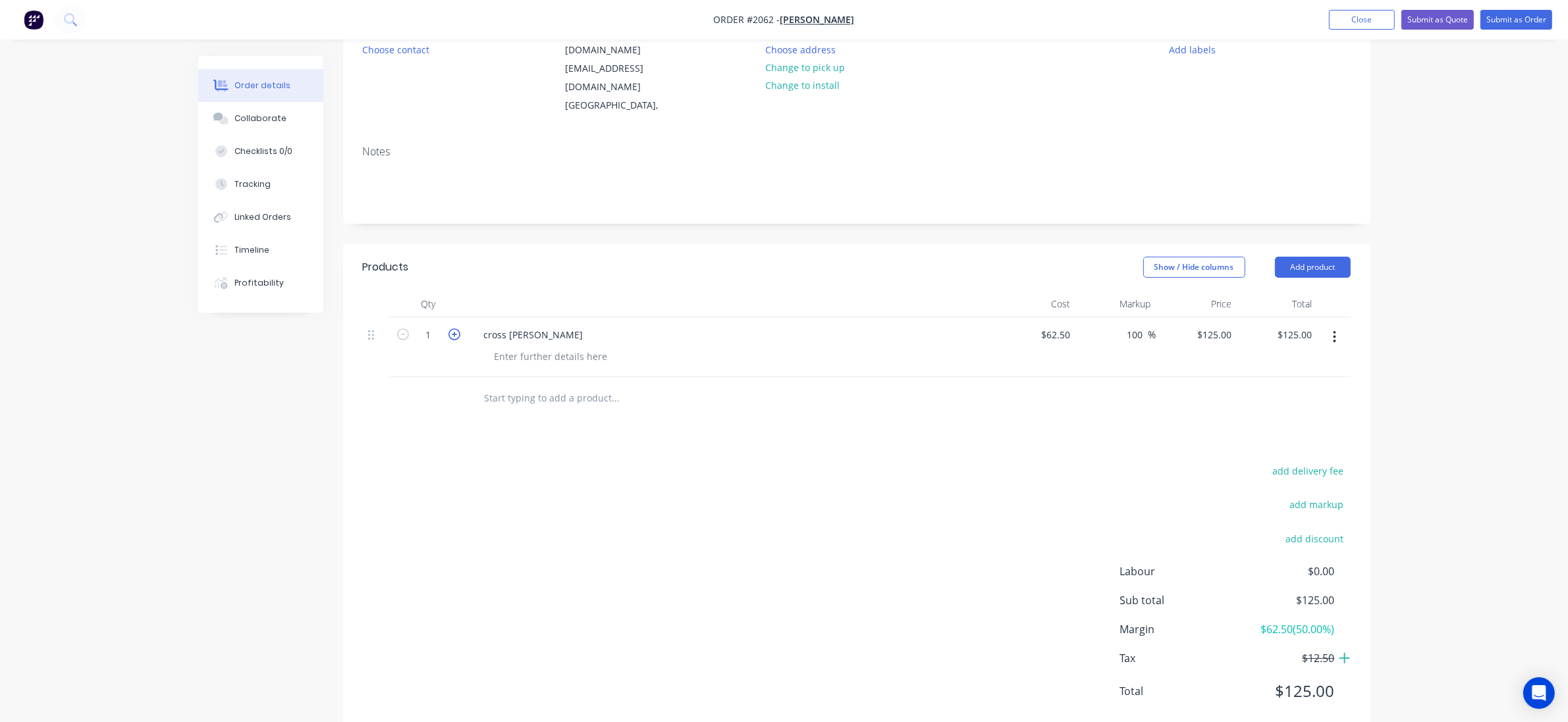
type input "$250.00"
click at [1047, 325] on div "62.5 $62.50" at bounding box center [1055, 334] width 41 height 19
click at [1047, 325] on div "62.5 62.5" at bounding box center [1060, 334] width 30 height 19
type input "$31.25"
type input "$62.50"
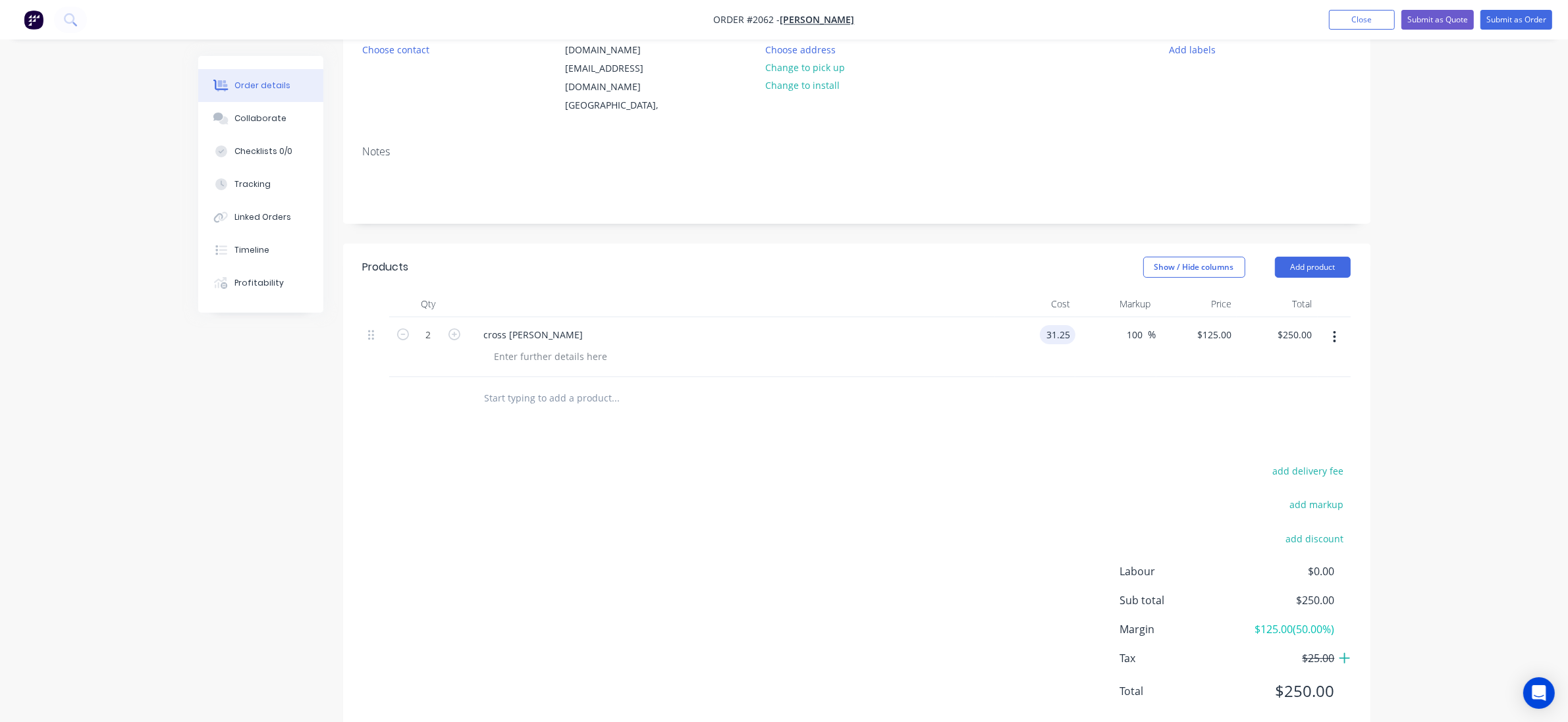
type input "$125.00"
click at [1129, 377] on div at bounding box center [857, 398] width 988 height 43
click at [1503, 27] on button "Submit as Order" at bounding box center [1516, 20] width 72 height 20
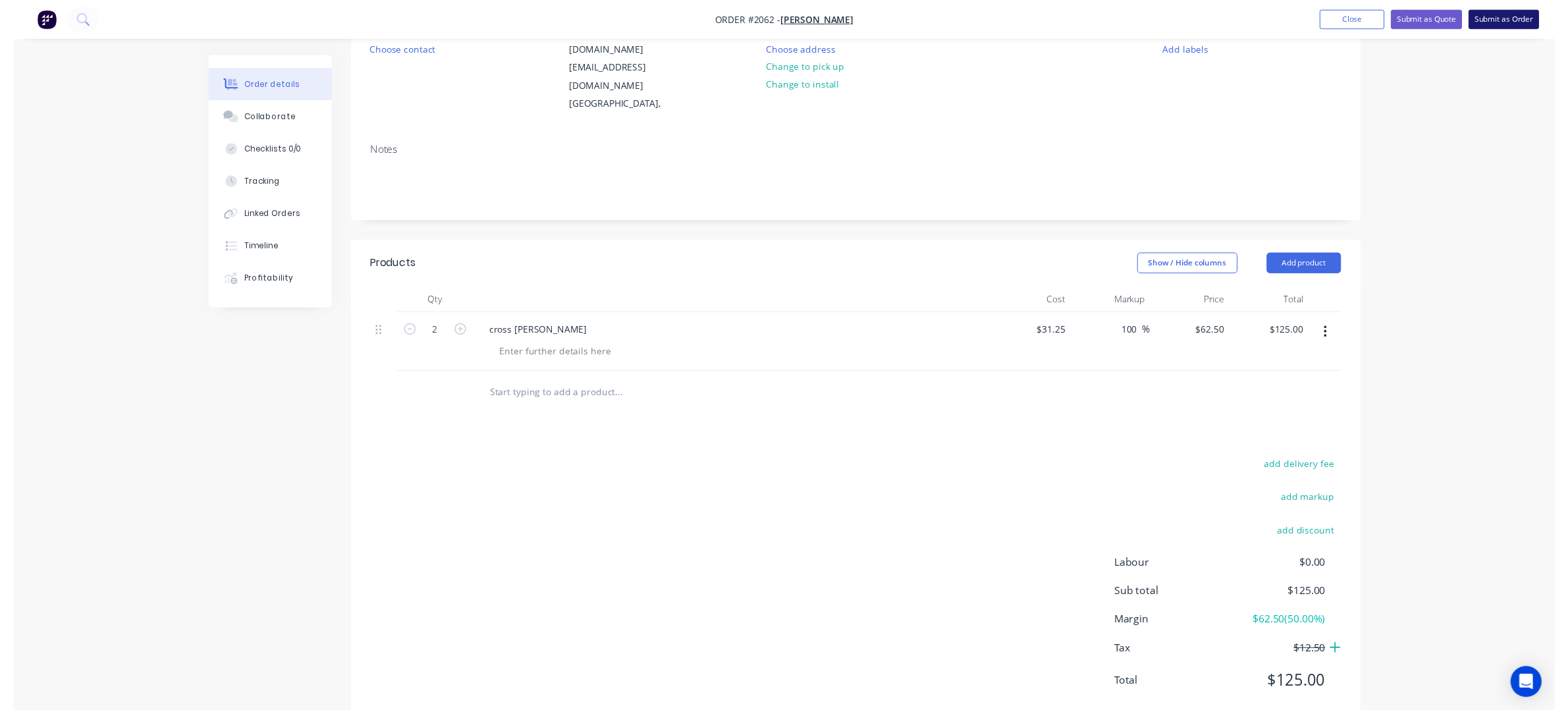
scroll to position [0, 0]
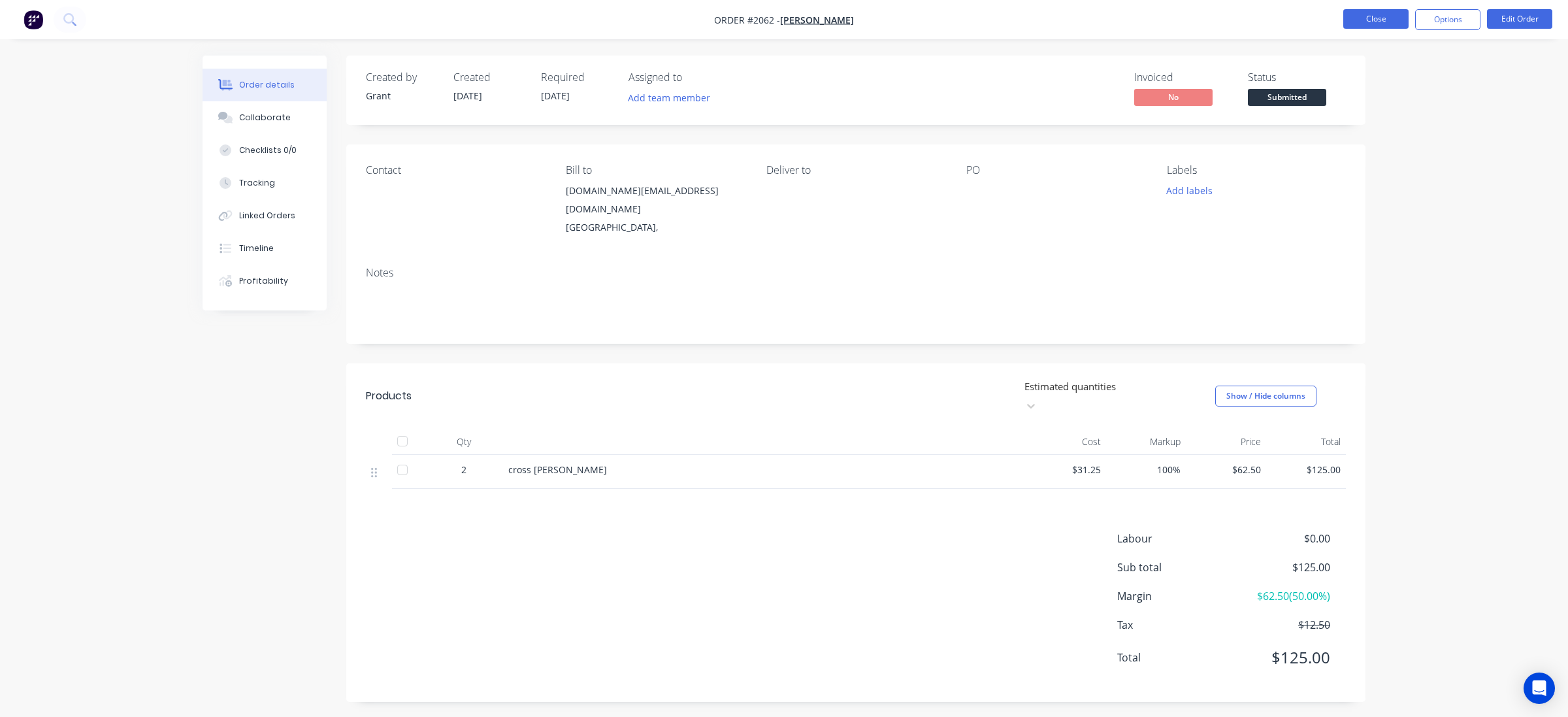
click at [1386, 14] on button "Close" at bounding box center [1376, 19] width 65 height 20
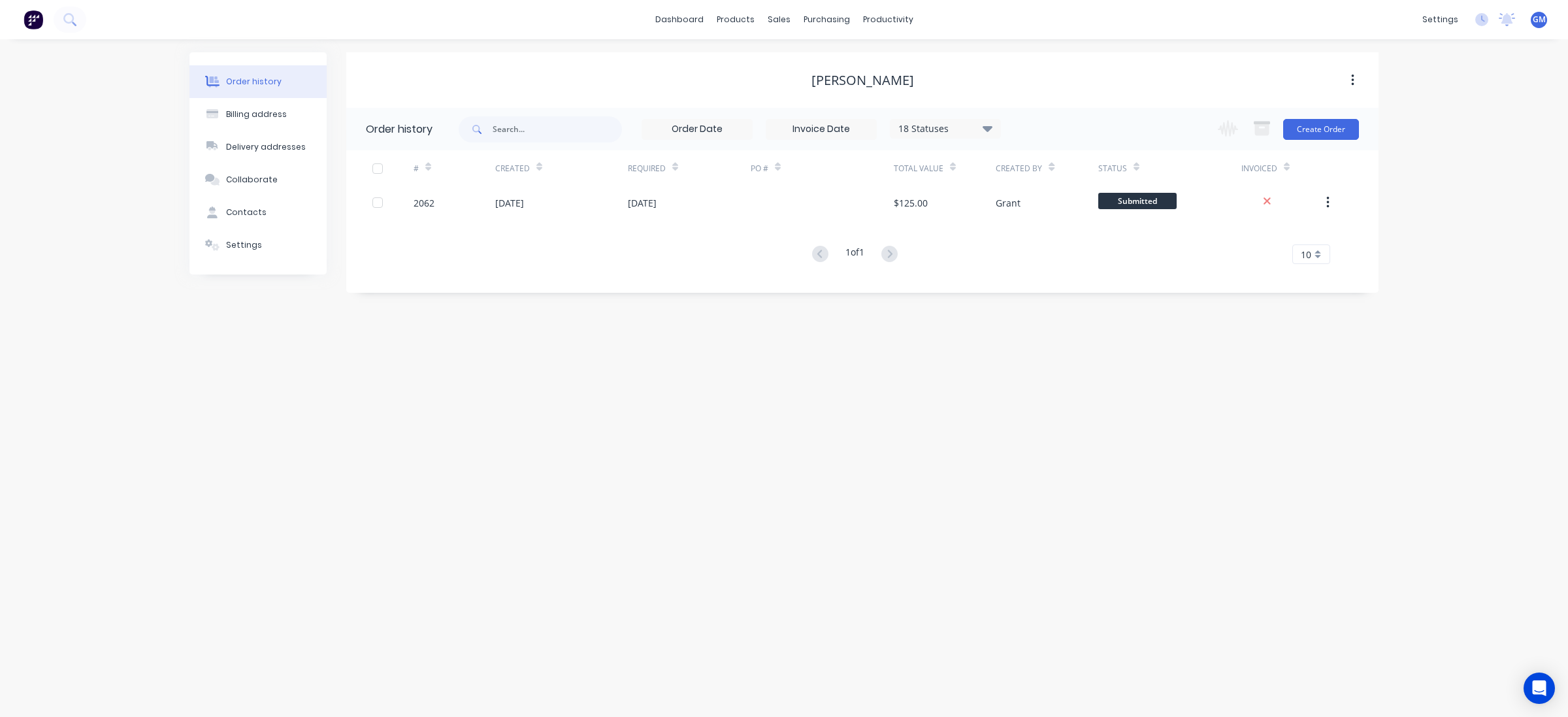
click at [1407, 237] on div "Order history Billing address Delivery addresses Collaborate Contacts Settings …" at bounding box center [784, 378] width 1568 height 678
click at [918, 59] on div "Workflow" at bounding box center [911, 63] width 39 height 12
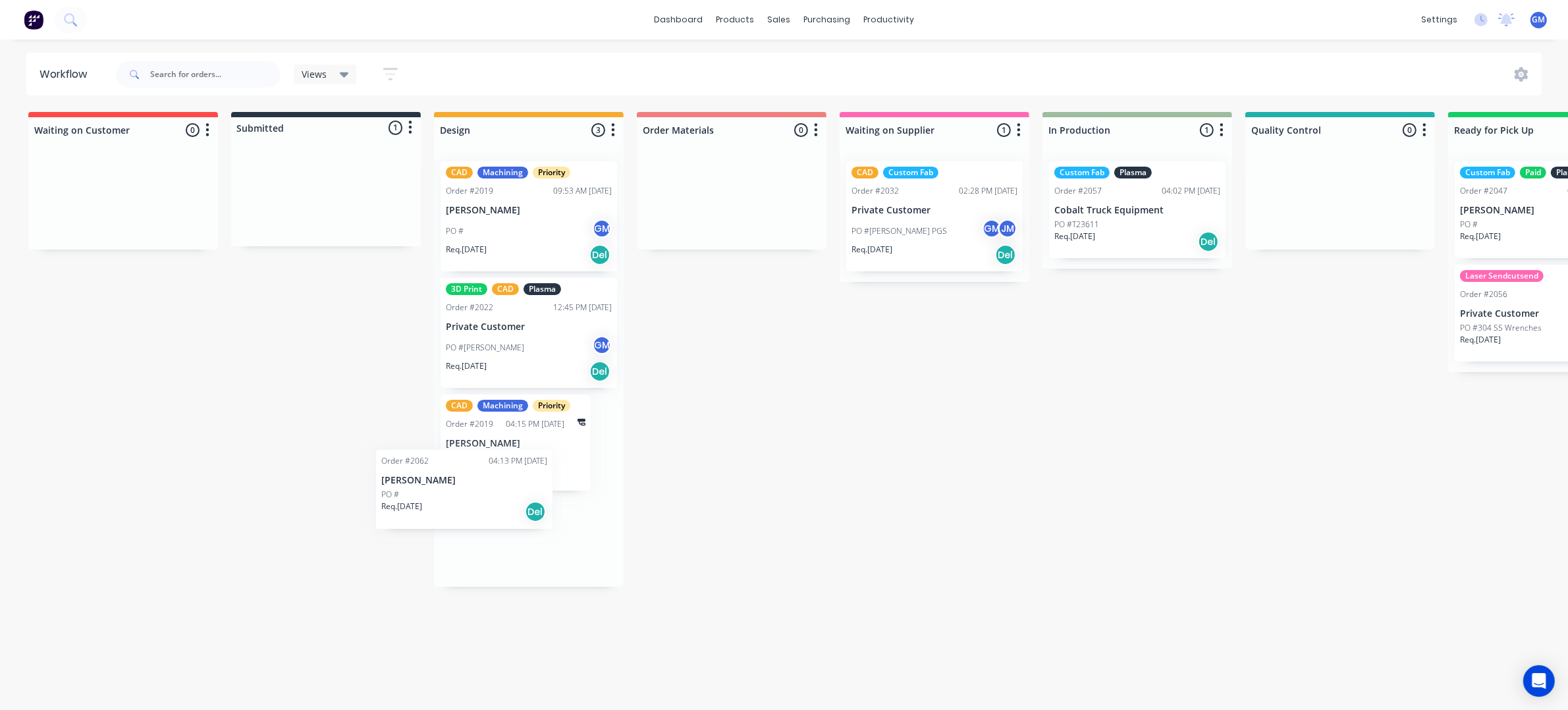
drag, startPoint x: 310, startPoint y: 225, endPoint x: 498, endPoint y: 527, distance: 355.7
click at [498, 527] on div "Waiting on Customer 0 Status colour #FF4949 hex #FF4949 Save Cancel Notificatio…" at bounding box center [1279, 407] width 2578 height 591
drag, startPoint x: 834, startPoint y: 522, endPoint x: 190, endPoint y: 290, distance: 684.5
click at [825, 512] on div "Waiting on Customer 0 Status colour #FF4949 hex #FF4949 Save Cancel Notificatio…" at bounding box center [1279, 407] width 2578 height 591
click at [304, 370] on div "Waiting on Customer 0 Status colour #FF4949 hex #FF4949 Save Cancel Notificatio…" at bounding box center [1279, 407] width 2578 height 591
